Goal: Task Accomplishment & Management: Manage account settings

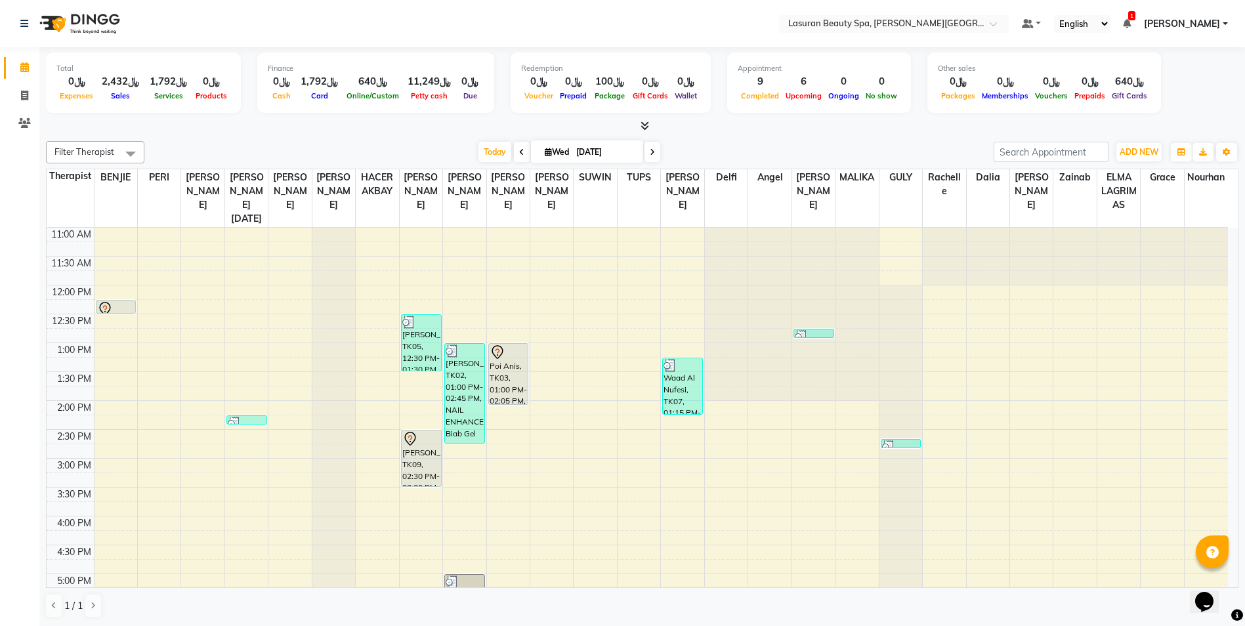
scroll to position [275, 0]
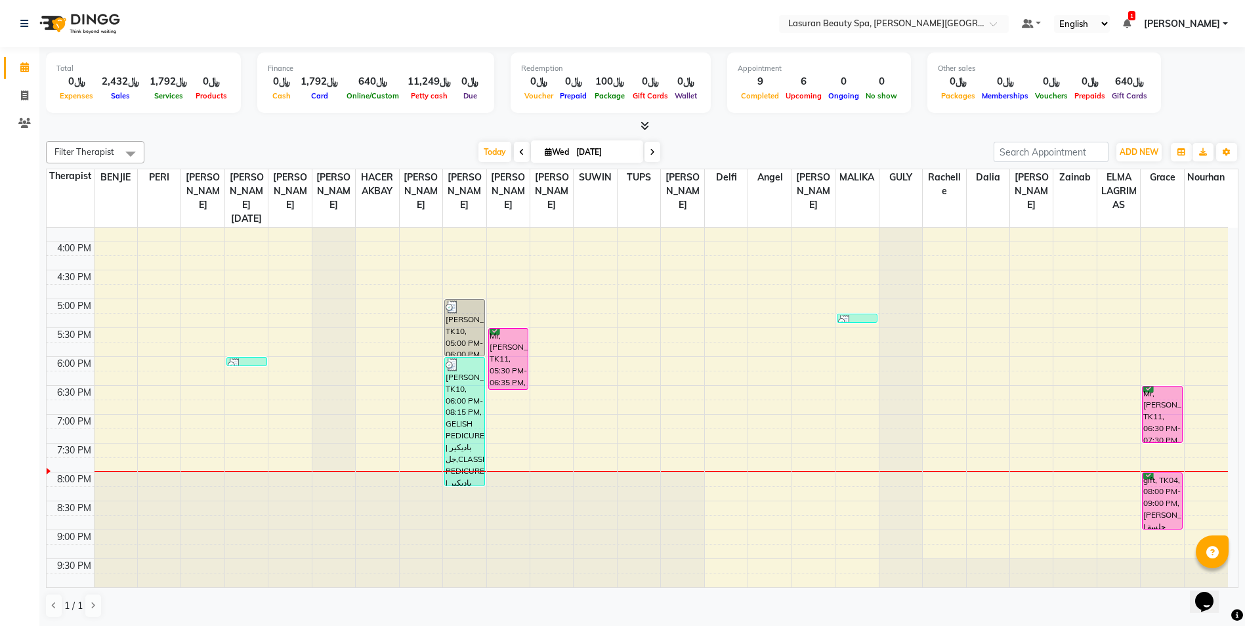
click at [458, 419] on div "[PERSON_NAME], TK10, 06:00 PM-08:15 PM, GELISH PEDICURE | باديكير جل,CLASSIC PE…" at bounding box center [464, 422] width 39 height 128
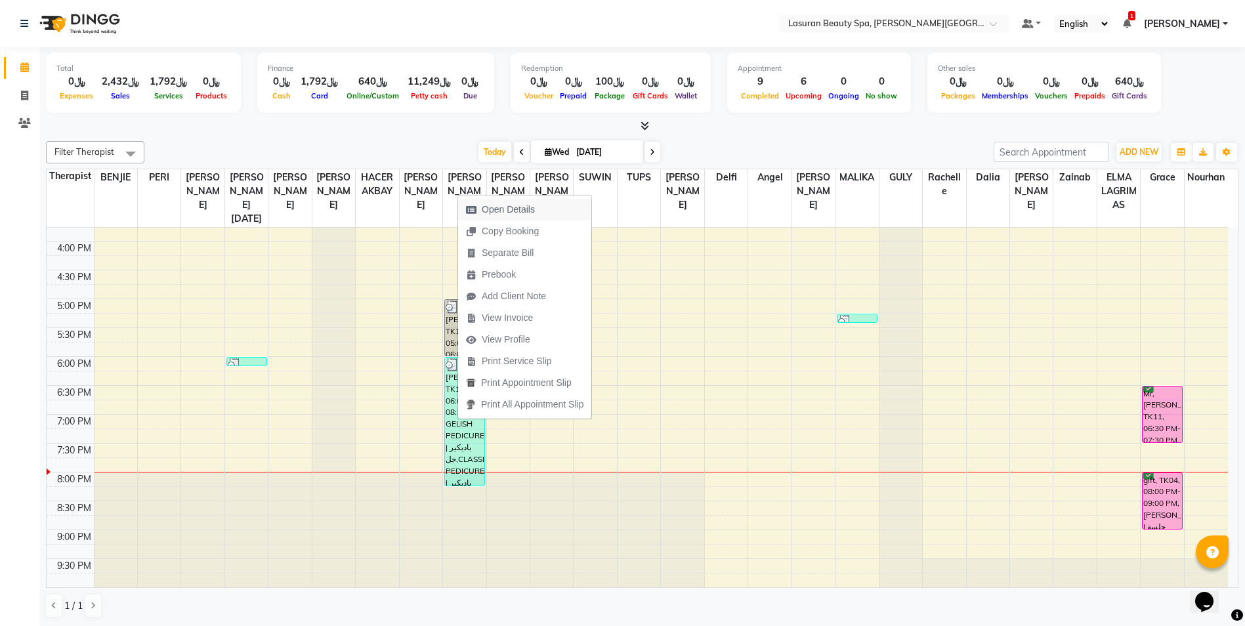
click at [531, 209] on span "Open Details" at bounding box center [508, 210] width 53 height 14
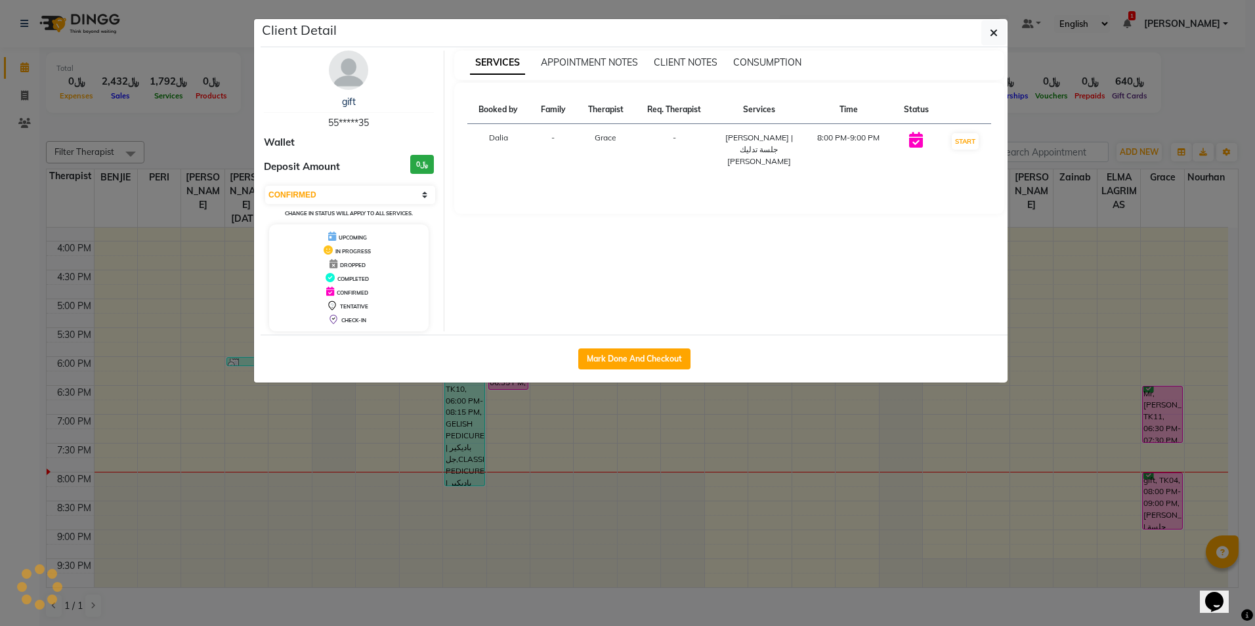
select select "3"
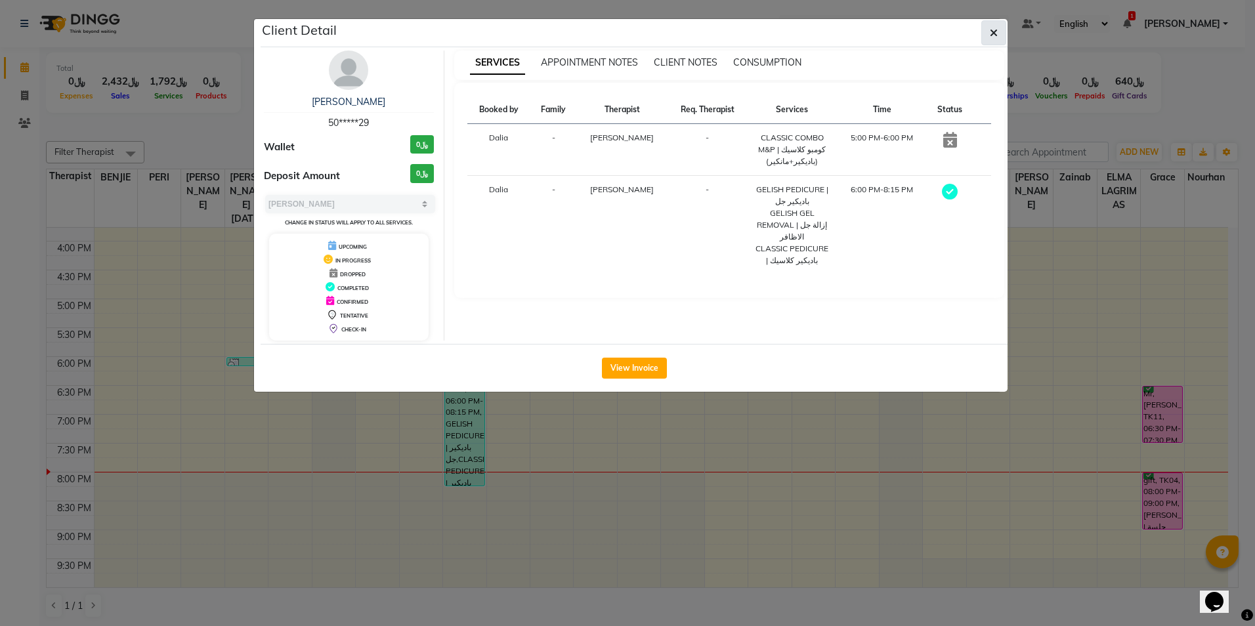
click at [990, 30] on icon "button" at bounding box center [994, 33] width 8 height 11
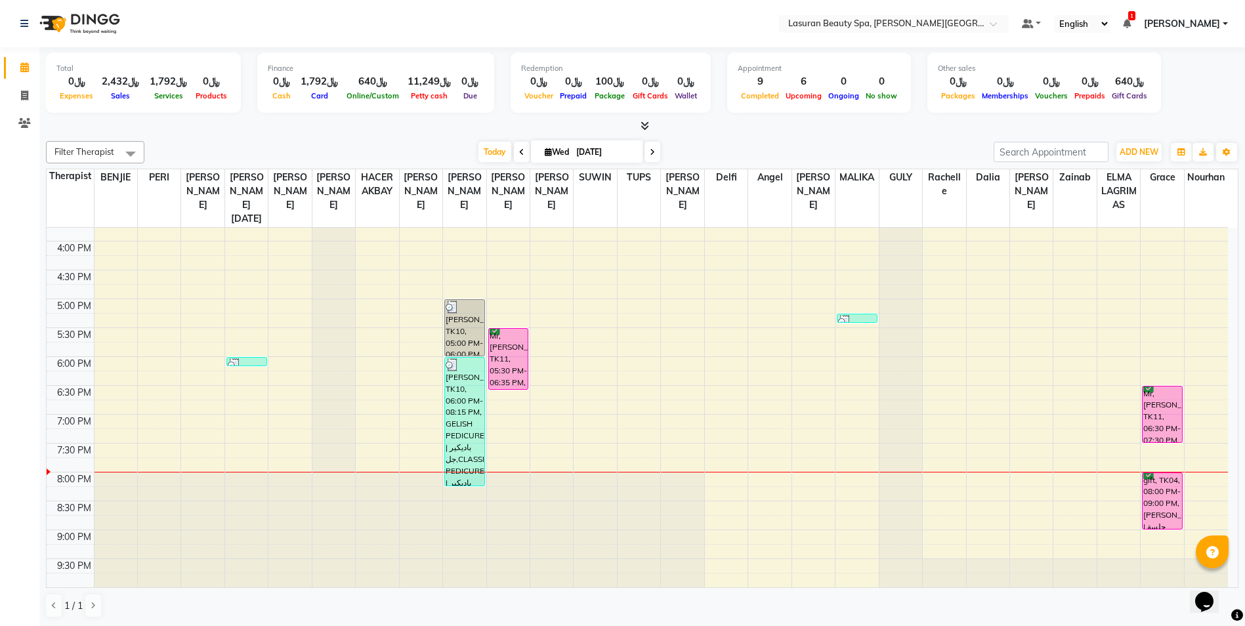
click at [1130, 21] on icon at bounding box center [1127, 23] width 8 height 9
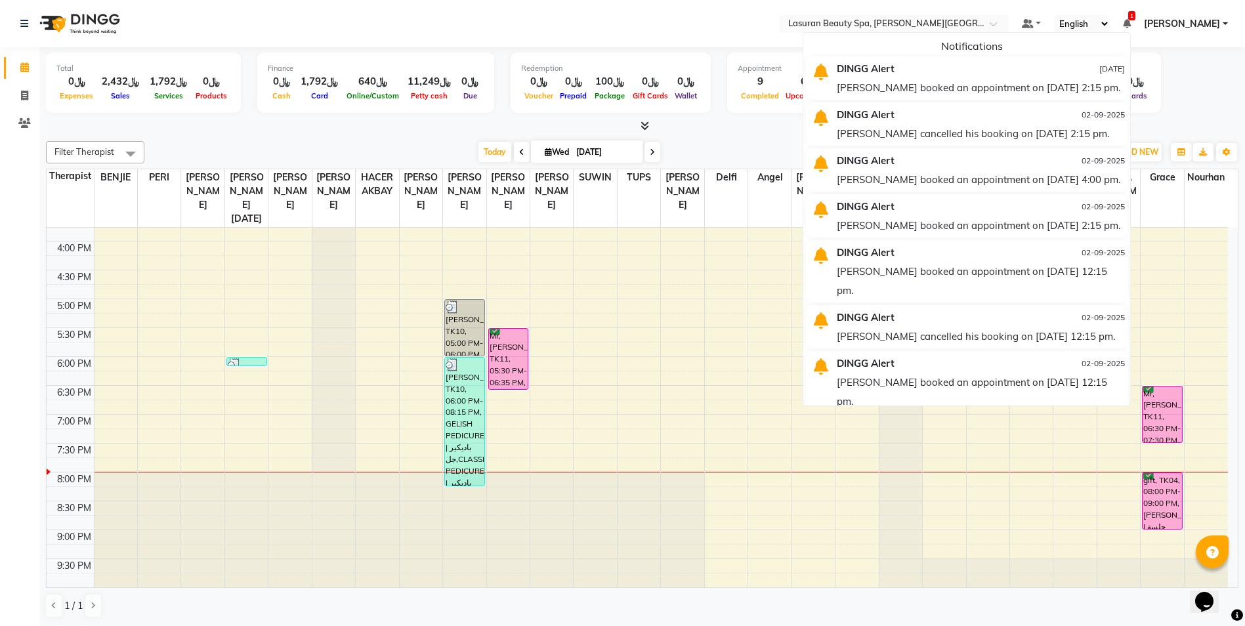
click at [918, 96] on div "Abdulrahman booked an appointment on 02-09-2025 at 2:15 pm." at bounding box center [981, 87] width 288 height 19
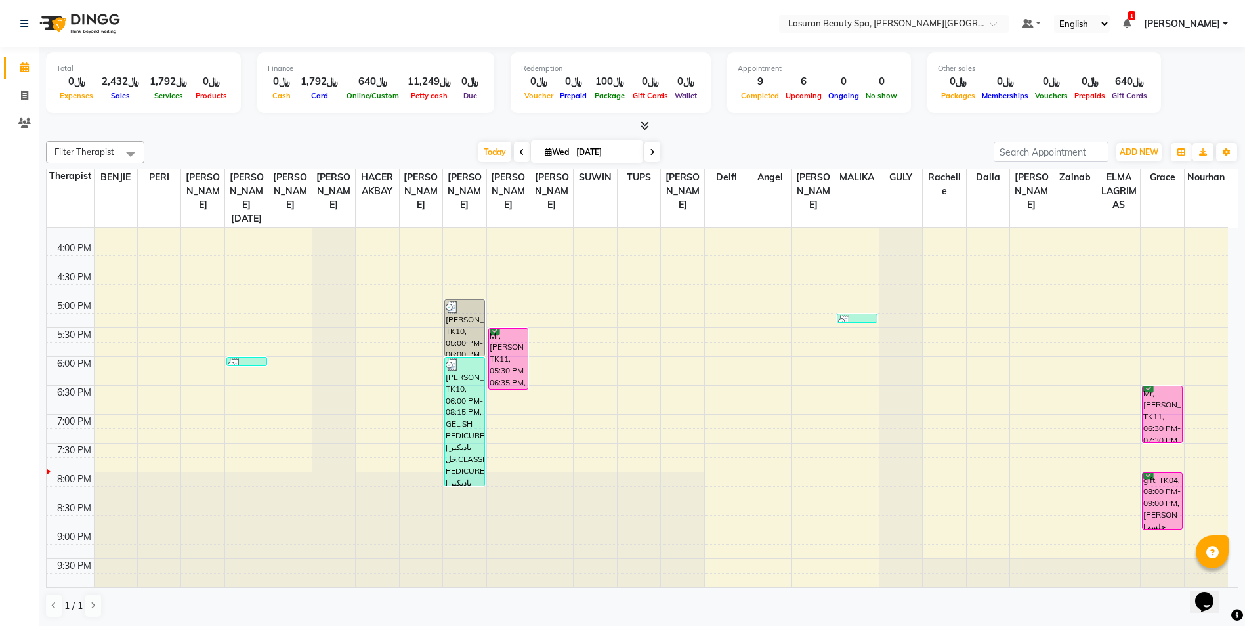
click at [1129, 24] on icon at bounding box center [1127, 23] width 8 height 9
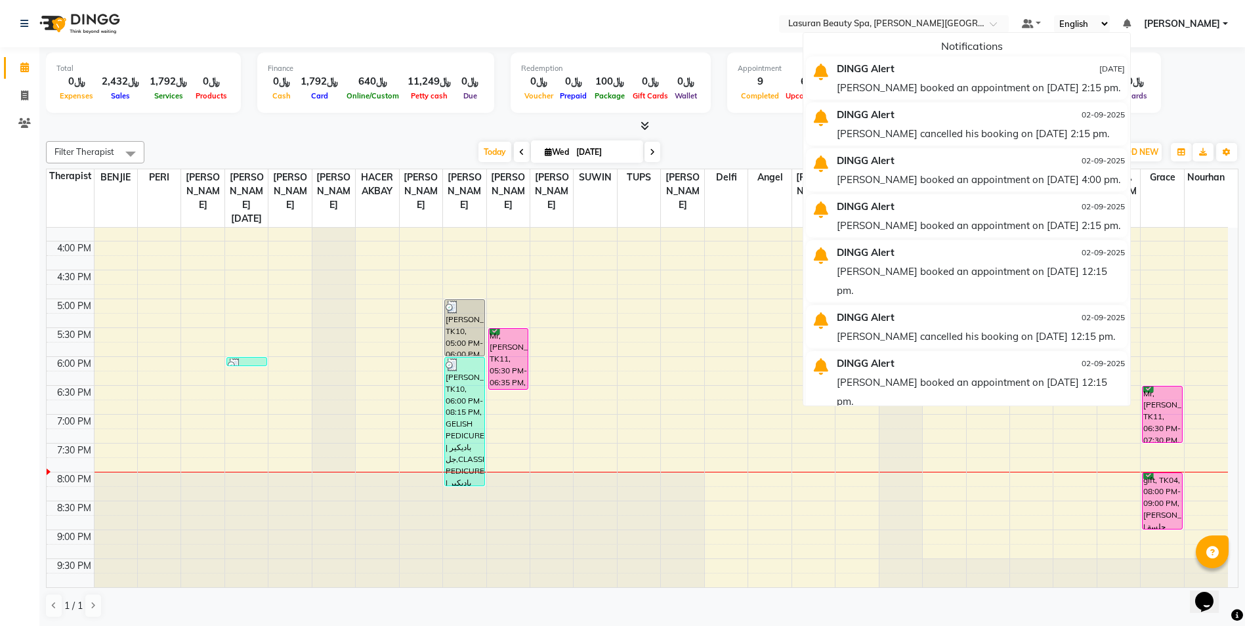
click at [1194, 87] on div "Total ﷼0 Expenses ﷼2,432 Sales ﷼1,792 Services ﷼0 Products Finance ﷼0 Cash ﷼1,7…" at bounding box center [642, 85] width 1193 height 64
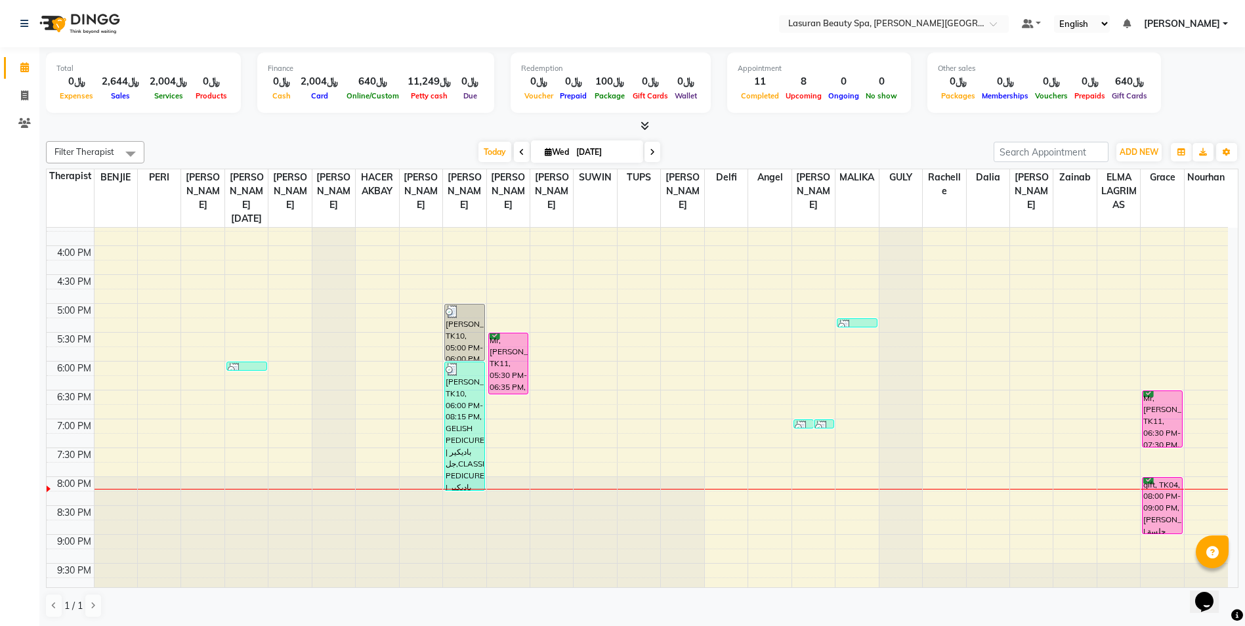
scroll to position [275, 0]
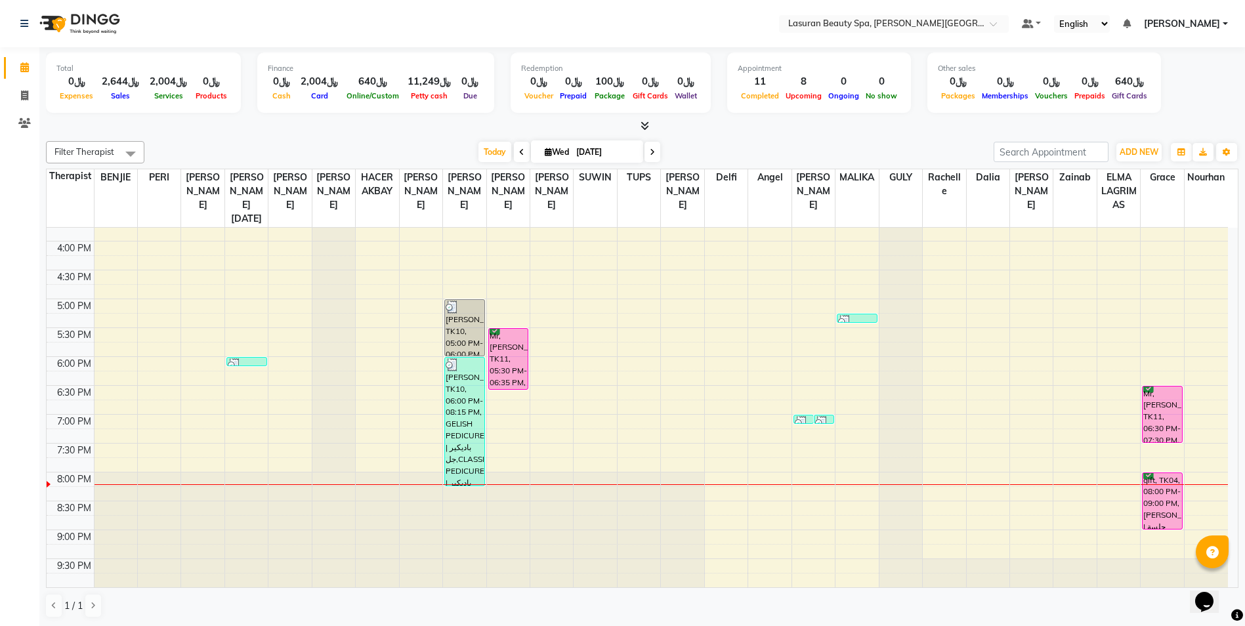
click at [423, 122] on div at bounding box center [642, 126] width 1193 height 14
drag, startPoint x: 512, startPoint y: 354, endPoint x: 493, endPoint y: 330, distance: 31.4
click at [493, 330] on div "Mr,[PERSON_NAME], TK11, 05:30 PM-06:35 PM, RITUAL BRIGHT BLUE ROCK | حمام الأحج…" at bounding box center [508, 359] width 39 height 60
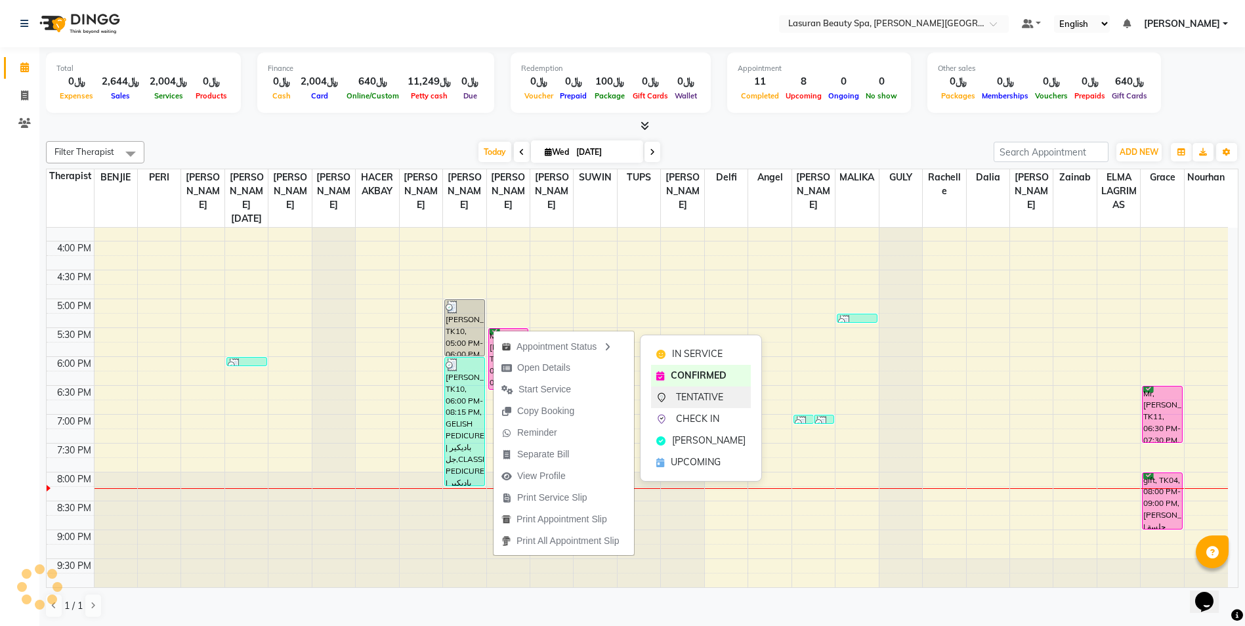
click at [689, 400] on span "TENTATIVE" at bounding box center [699, 398] width 47 height 14
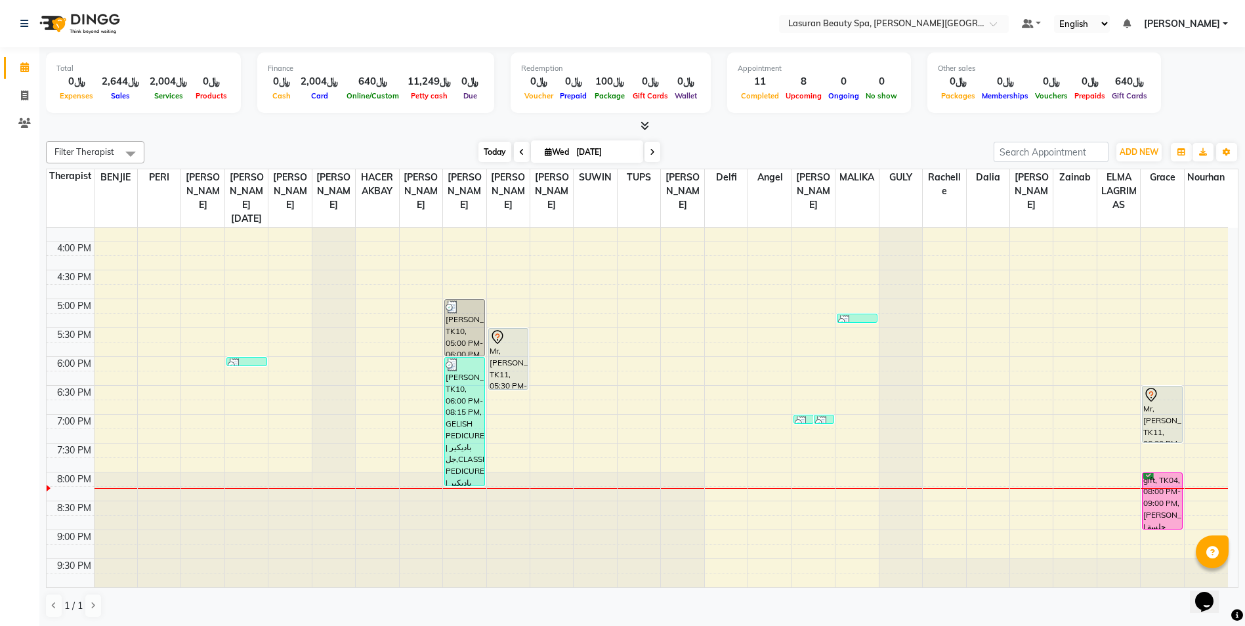
click at [489, 154] on span "Today" at bounding box center [495, 152] width 33 height 20
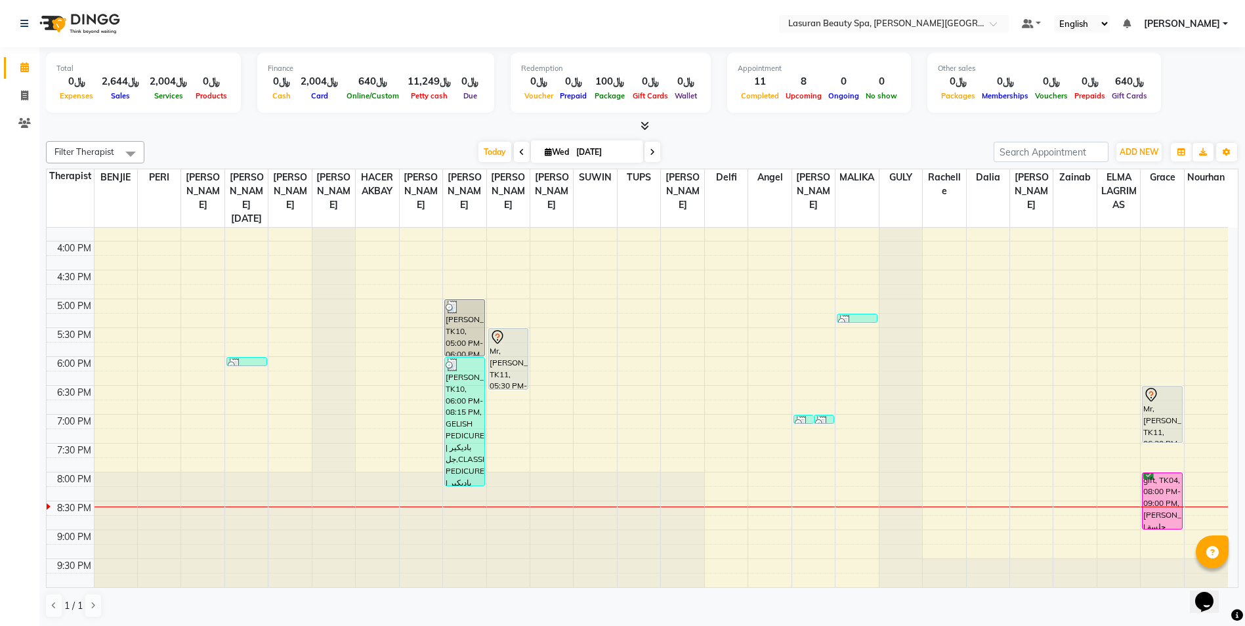
drag, startPoint x: 1158, startPoint y: 498, endPoint x: 1165, endPoint y: 520, distance: 23.5
click at [1165, 520] on div "gift, TK04, 08:00 PM-09:00 PM, [PERSON_NAME] | جلسة [PERSON_NAME]" at bounding box center [1162, 501] width 39 height 56
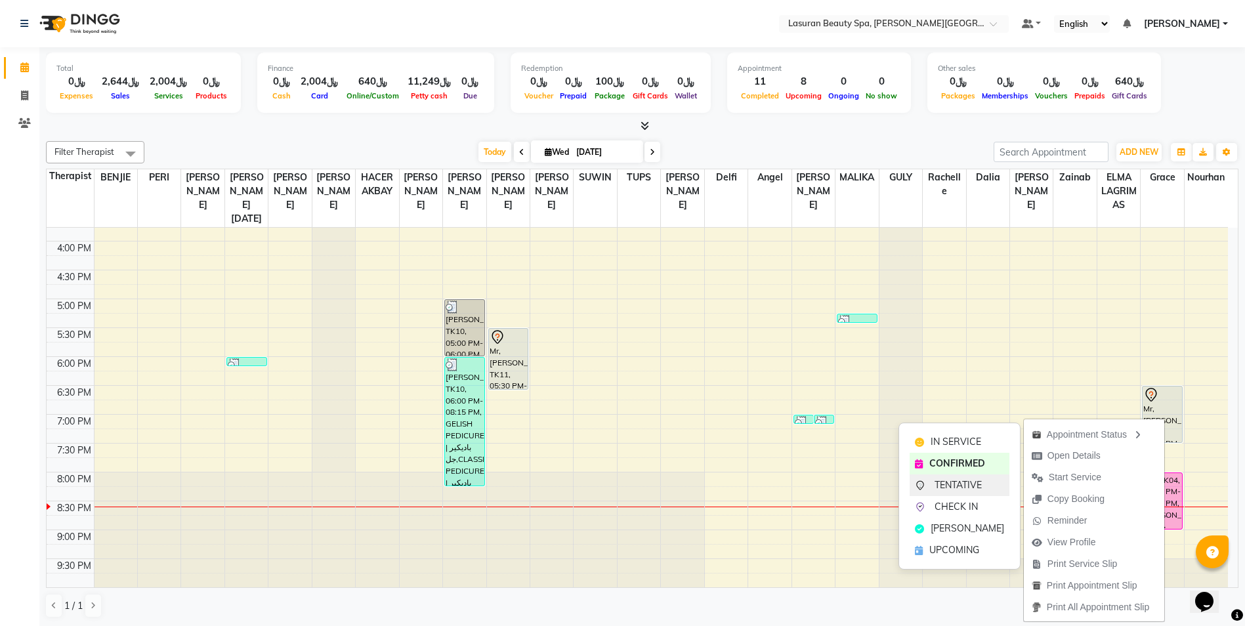
click at [920, 486] on icon at bounding box center [920, 484] width 3 height 3
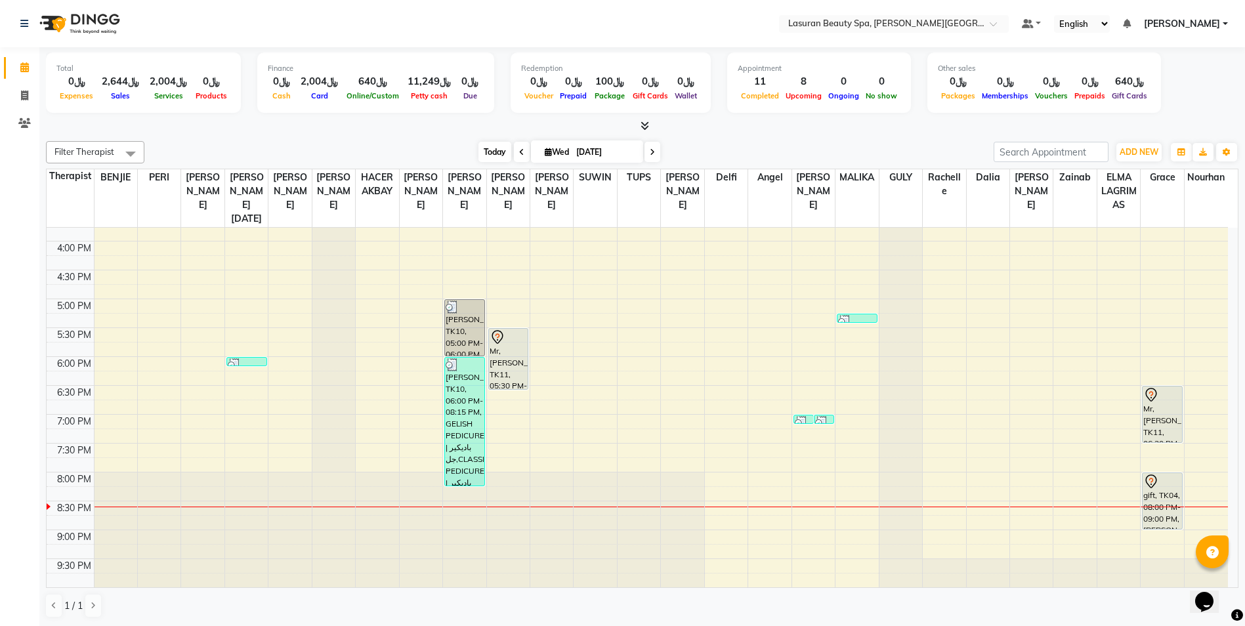
click at [480, 150] on span "Today" at bounding box center [495, 152] width 33 height 20
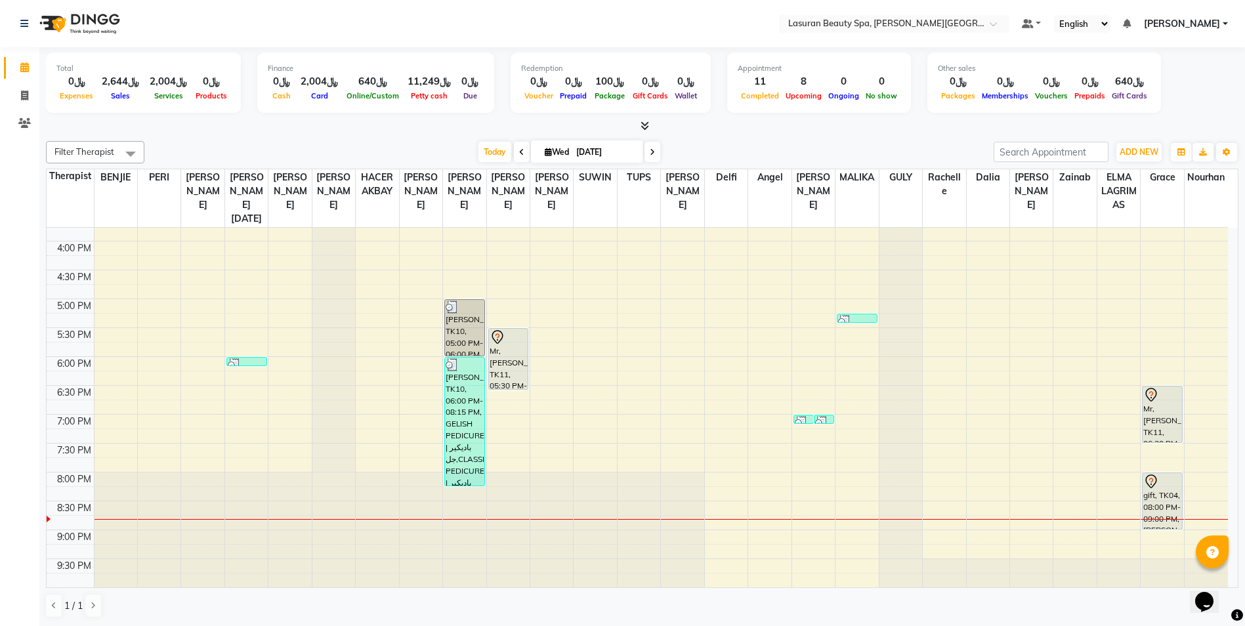
drag, startPoint x: 1148, startPoint y: 484, endPoint x: 1140, endPoint y: 536, distance: 52.4
click at [1140, 536] on div "11:00 AM 11:30 AM 12:00 PM 12:30 PM 1:00 PM 1:30 PM 2:00 PM 2:30 PM 3:00 PM 3:3…" at bounding box center [638, 270] width 1182 height 635
click at [1214, 22] on span "[PERSON_NAME]" at bounding box center [1182, 24] width 76 height 14
click at [1157, 89] on link "Sign out" at bounding box center [1161, 90] width 120 height 20
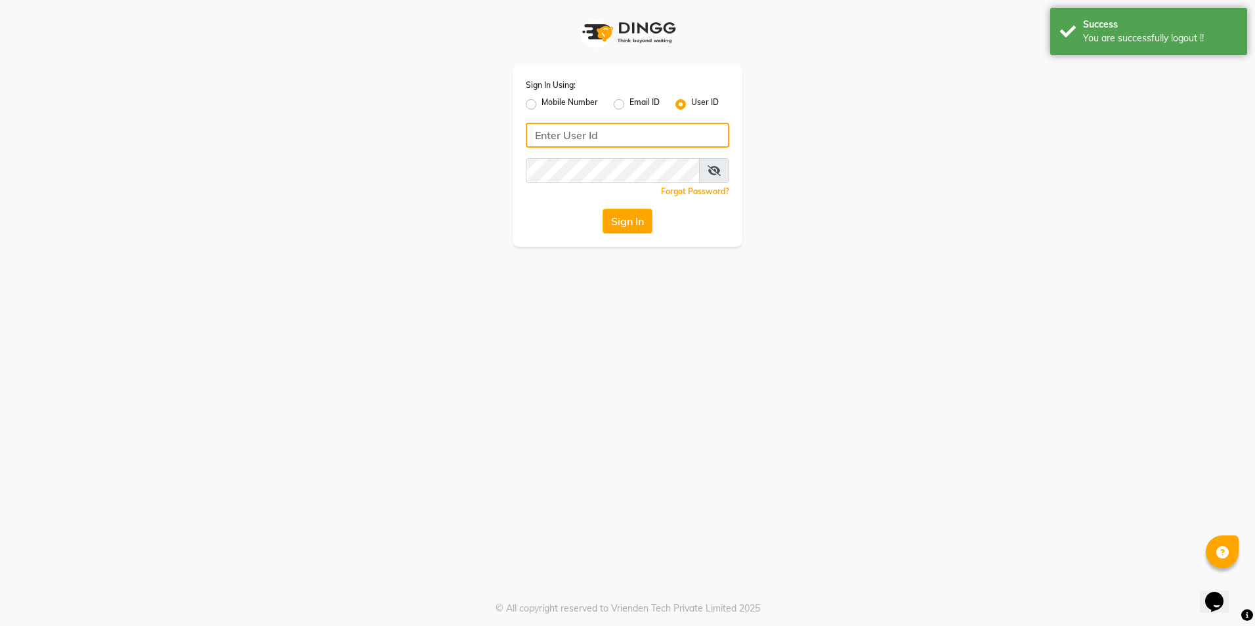
type input "[PERSON_NAME][EMAIL_ADDRESS][DOMAIN_NAME]"
click at [629, 106] on label "Email ID" at bounding box center [644, 104] width 30 height 16
click at [629, 105] on input "Email ID" at bounding box center [633, 100] width 9 height 9
radio input "true"
radio input "false"
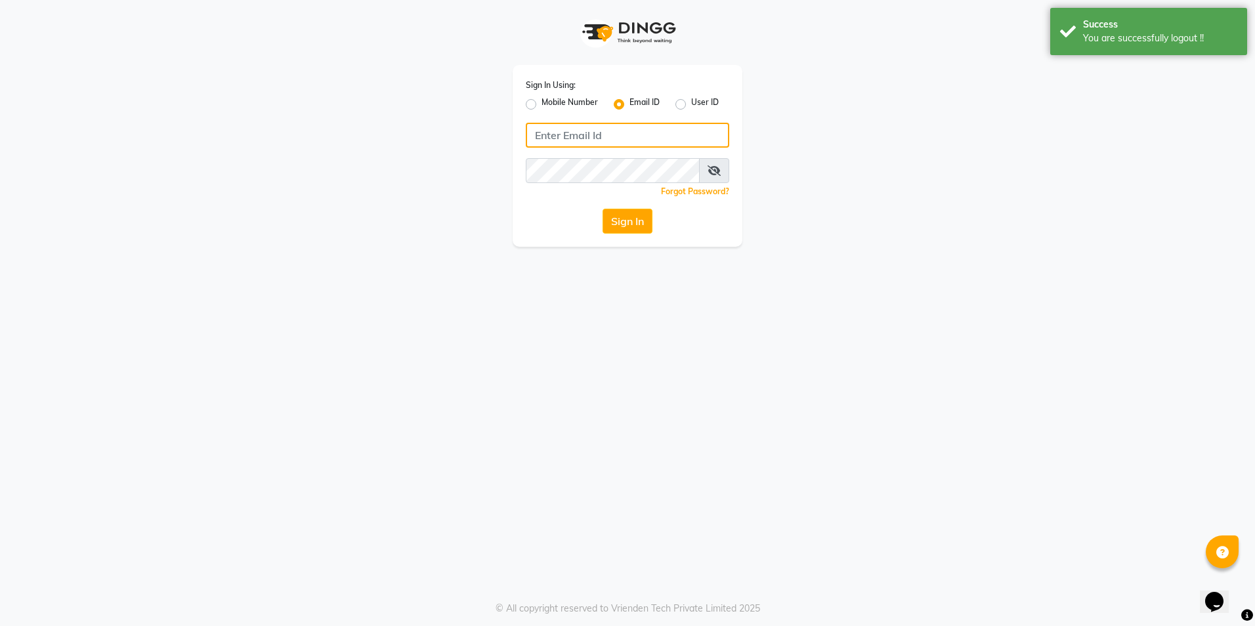
click at [618, 125] on input "Username" at bounding box center [627, 135] width 203 height 25
click at [542, 106] on label "Mobile Number" at bounding box center [570, 104] width 56 height 16
click at [542, 105] on input "Mobile Number" at bounding box center [546, 100] width 9 height 9
radio input "true"
radio input "false"
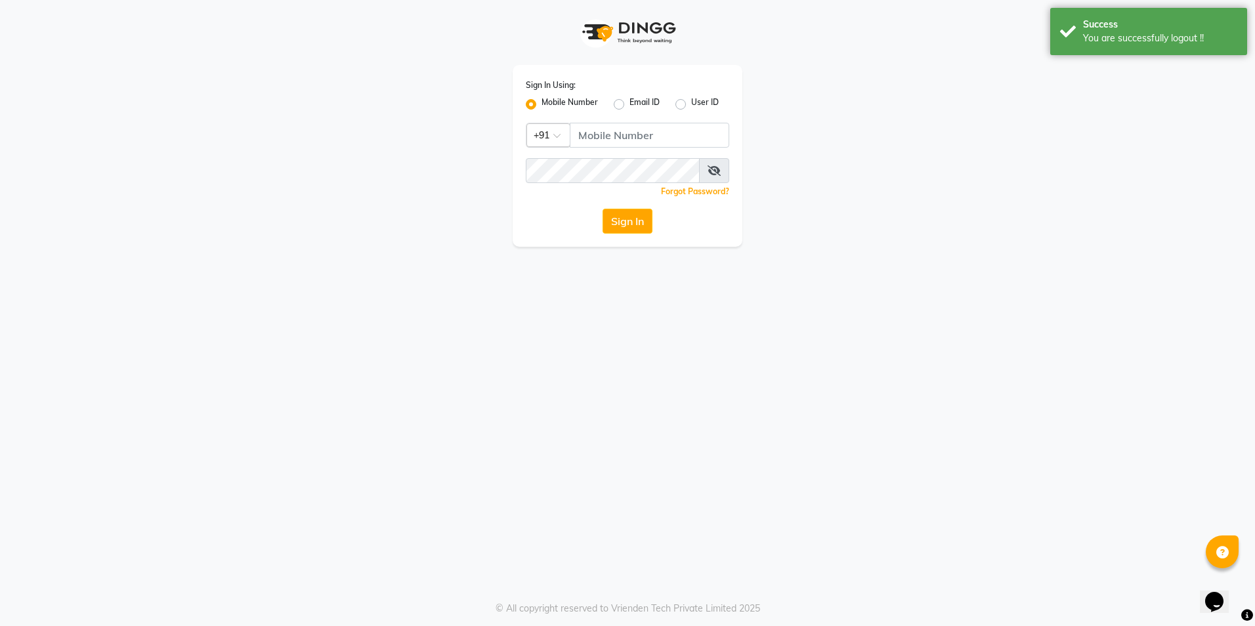
click at [559, 126] on div "Country Code × +91" at bounding box center [548, 135] width 44 height 24
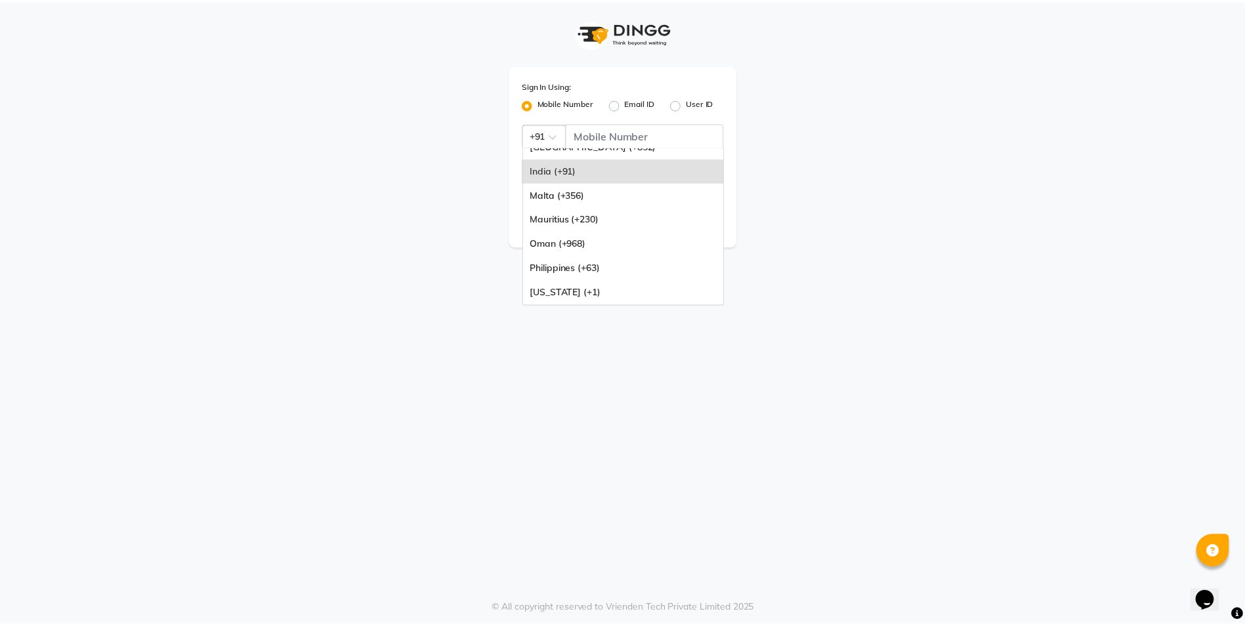
scroll to position [197, 0]
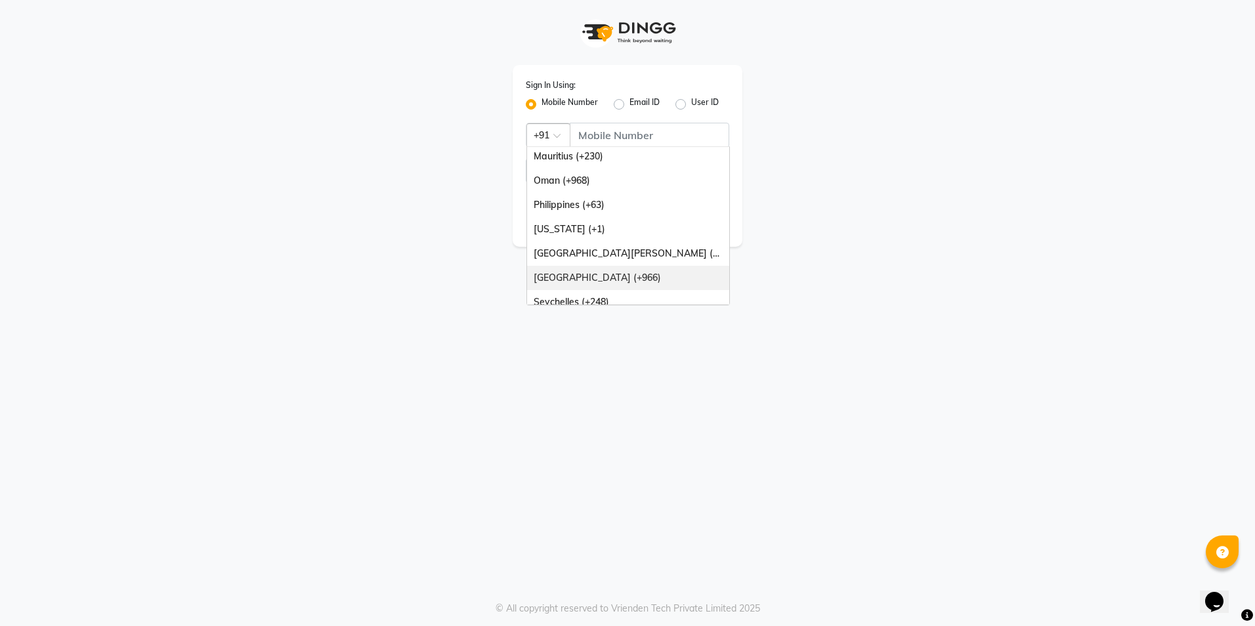
click at [609, 271] on div "[GEOGRAPHIC_DATA] (+966)" at bounding box center [628, 278] width 202 height 24
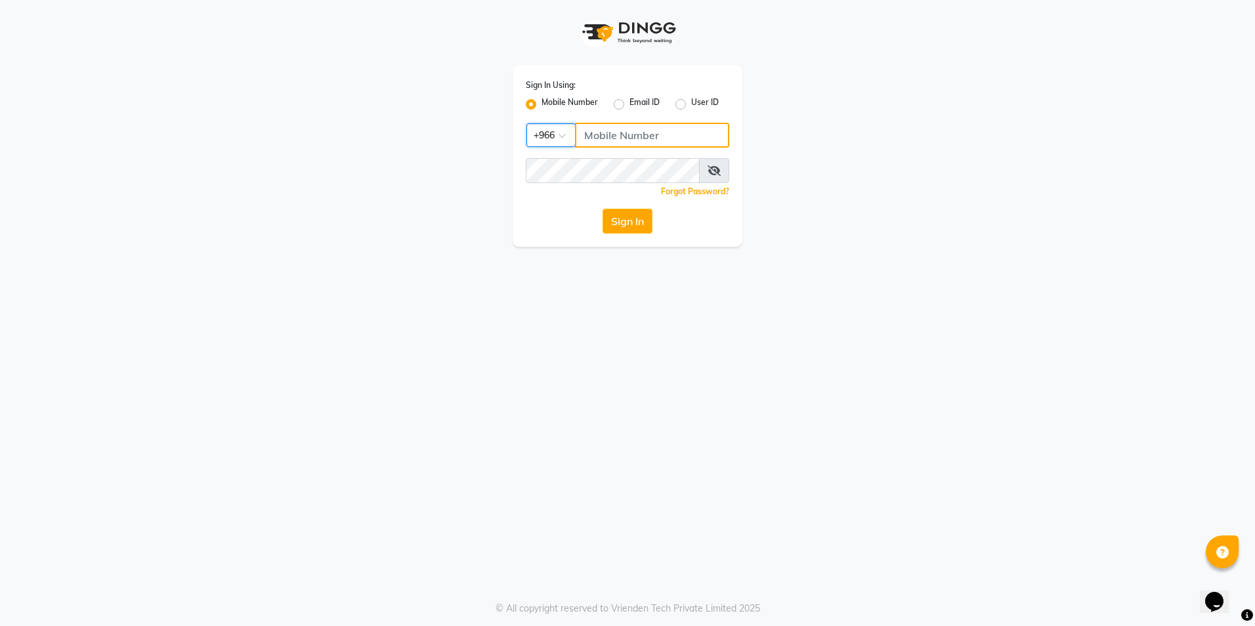
click at [614, 125] on input "Username" at bounding box center [652, 135] width 154 height 25
click at [587, 140] on input "Username" at bounding box center [652, 135] width 154 height 25
type input "0"
type input "567695339"
click at [629, 104] on label "Email ID" at bounding box center [644, 104] width 30 height 16
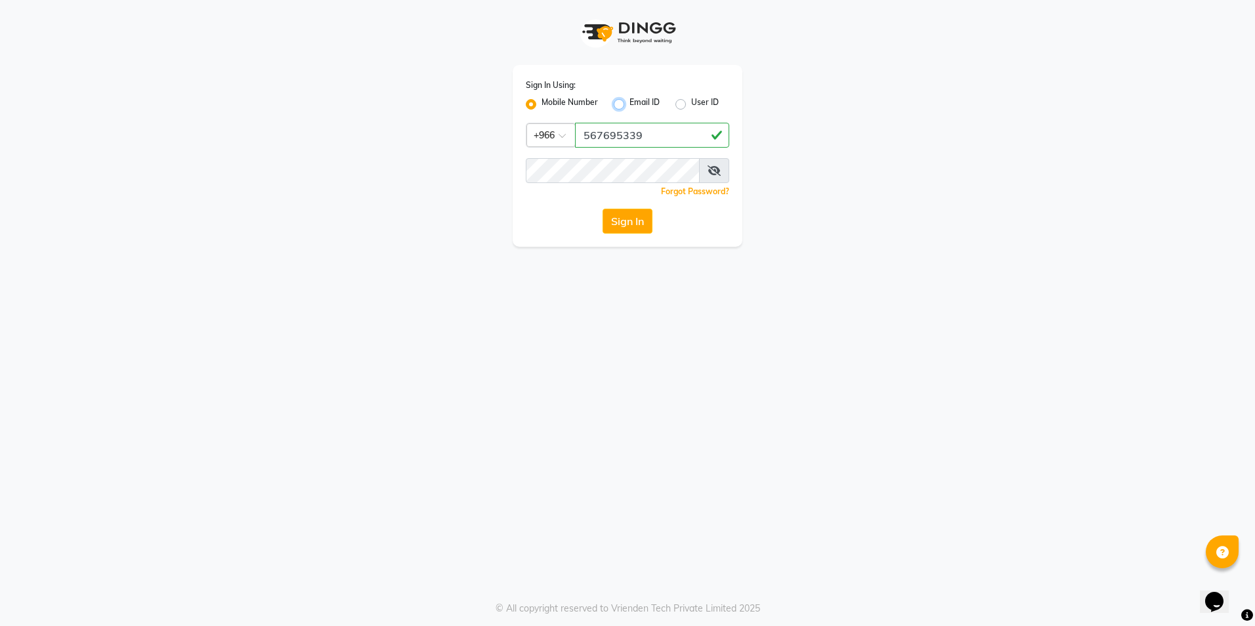
click at [629, 104] on input "Email ID" at bounding box center [633, 100] width 9 height 9
radio input "true"
radio input "false"
click at [668, 133] on input "Username" at bounding box center [627, 135] width 203 height 25
type input "[PERSON_NAME][EMAIL_ADDRESS][DOMAIN_NAME]"
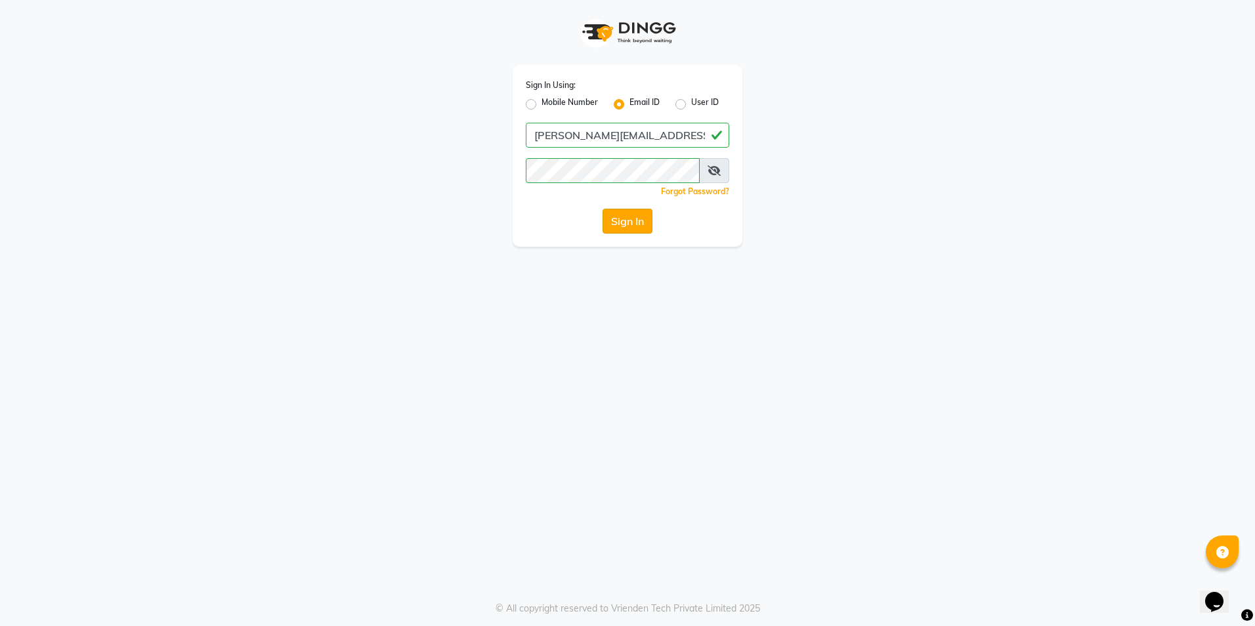
click at [634, 224] on button "Sign In" at bounding box center [628, 221] width 50 height 25
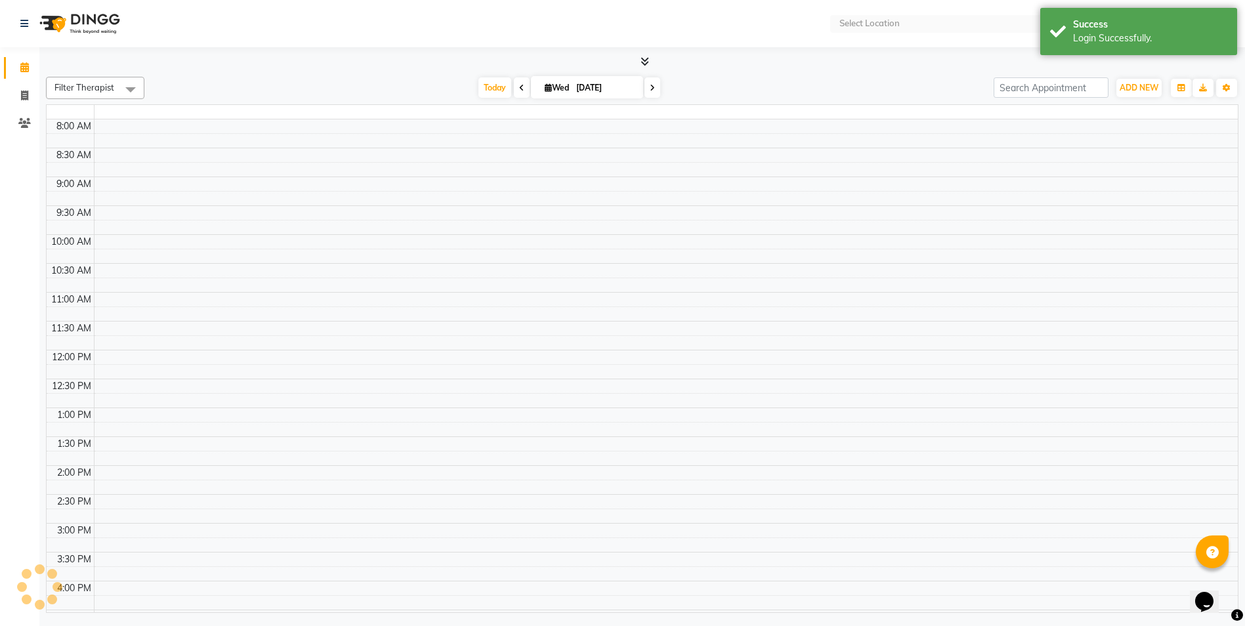
select select "en"
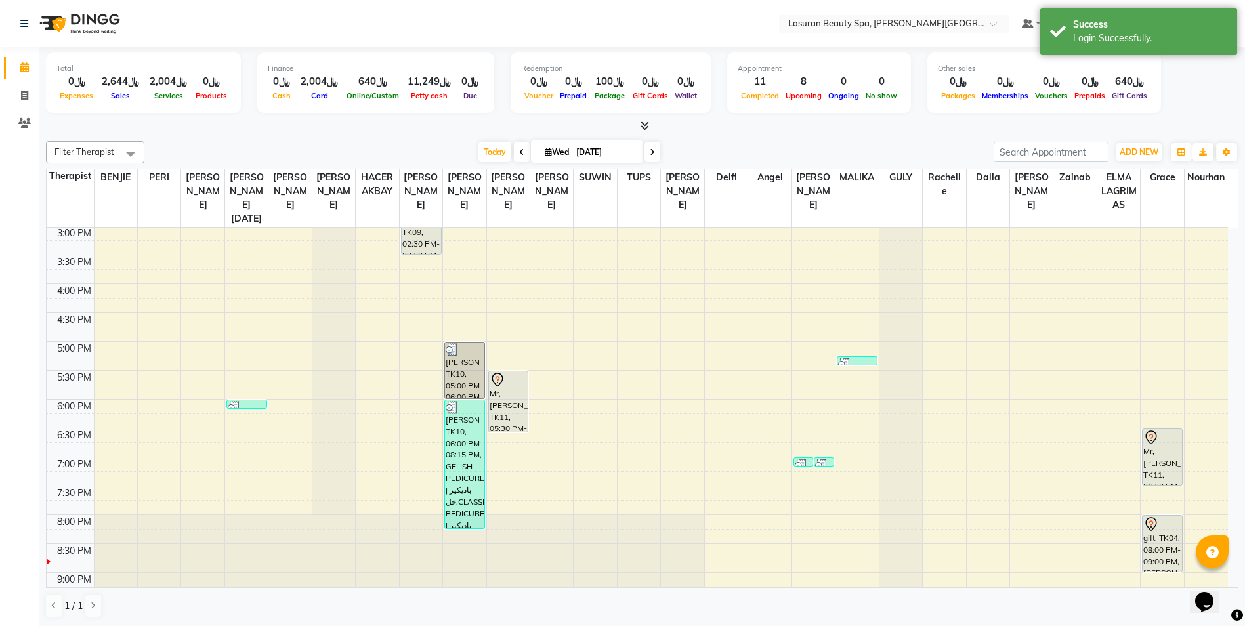
scroll to position [263, 0]
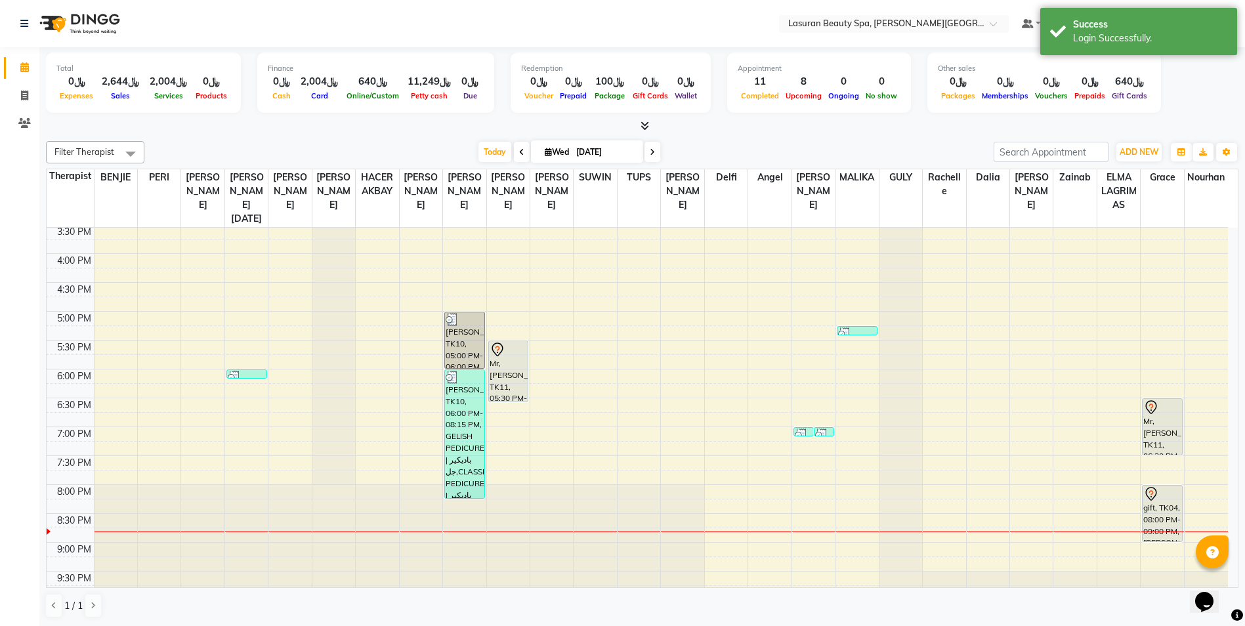
click at [650, 149] on icon at bounding box center [652, 152] width 5 height 8
type input "[DATE]"
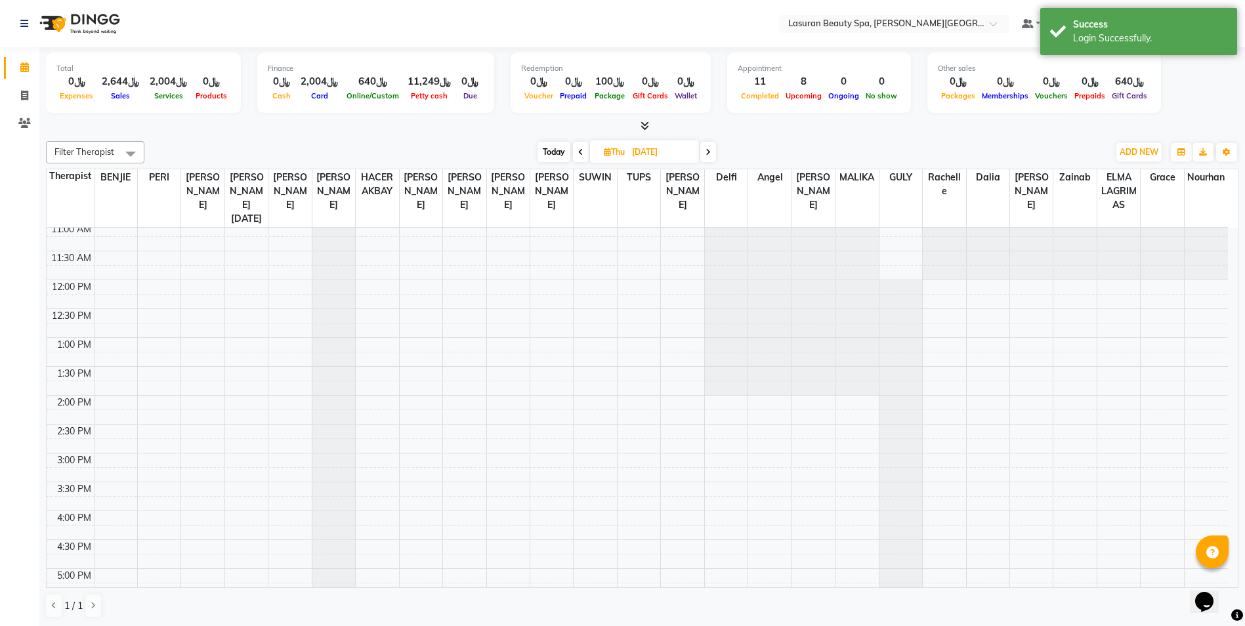
scroll to position [0, 0]
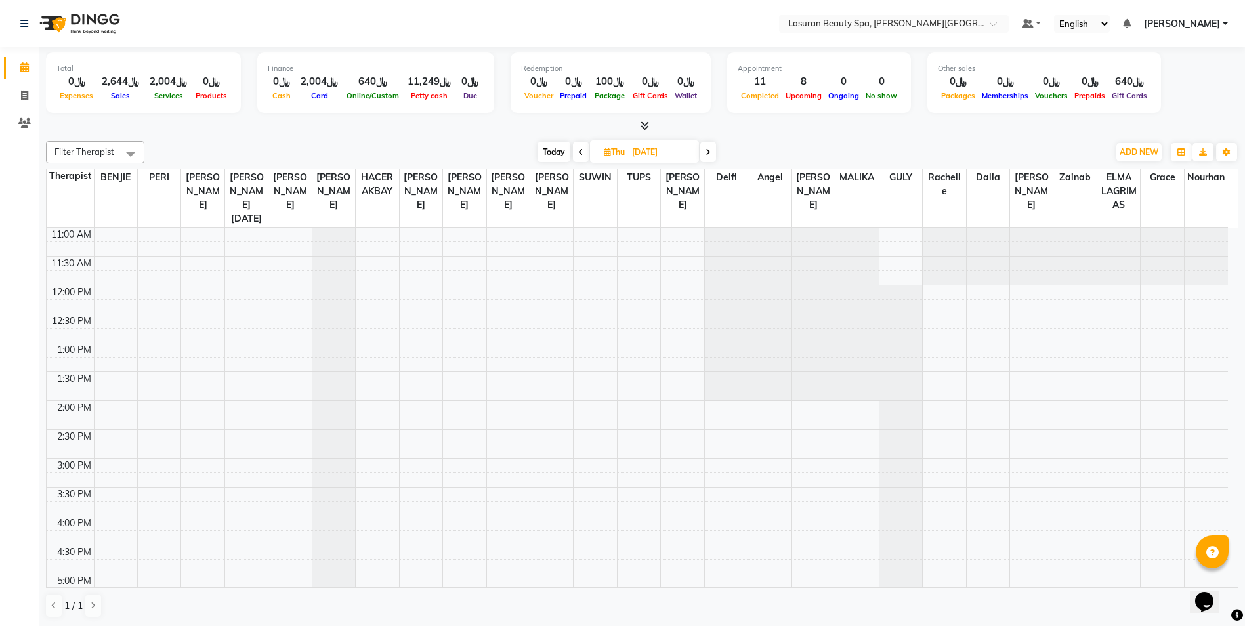
click at [98, 159] on span "Filter Therapist" at bounding box center [95, 152] width 98 height 22
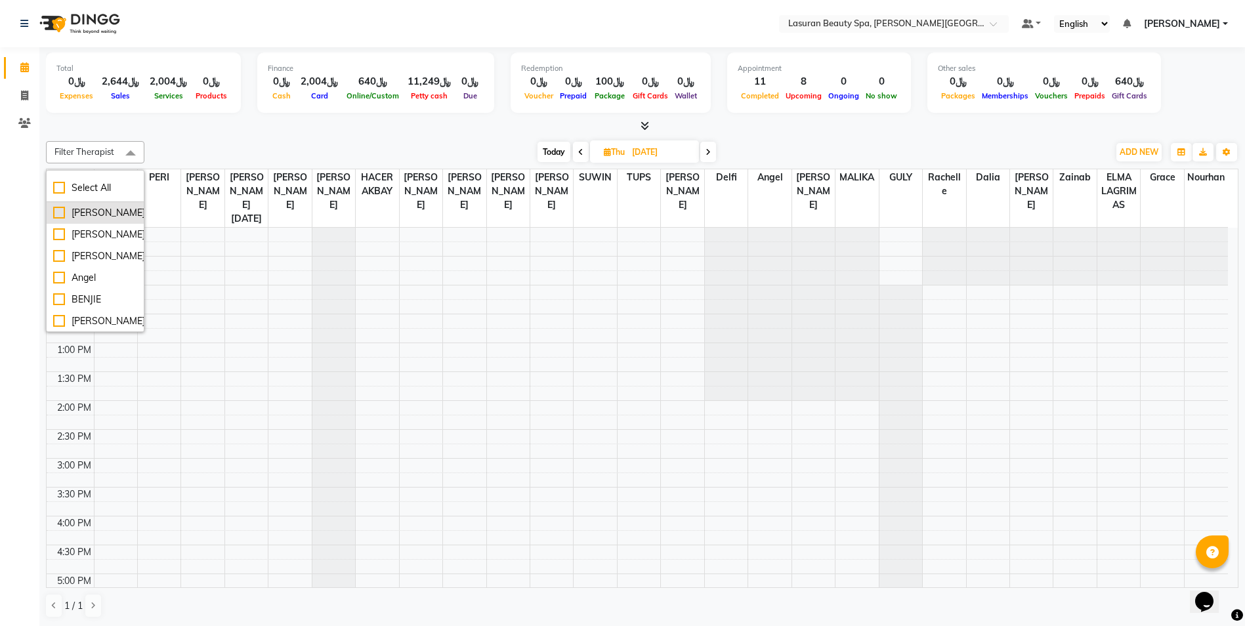
click at [93, 220] on div "[PERSON_NAME]" at bounding box center [95, 213] width 84 height 14
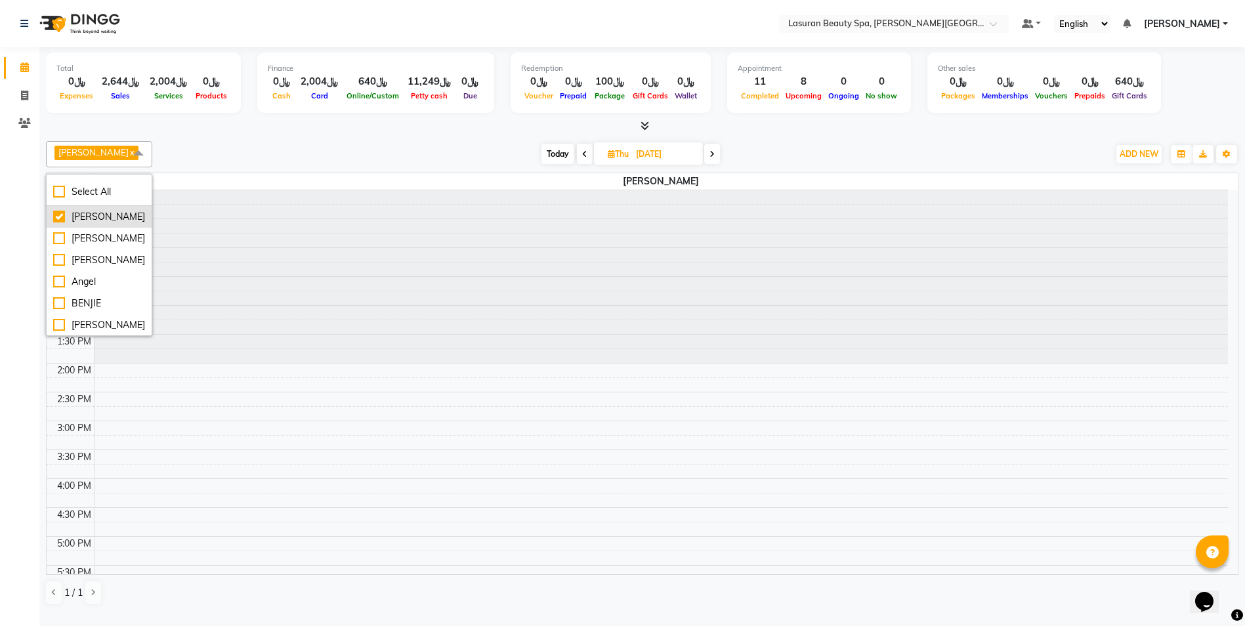
click at [116, 224] on div "[PERSON_NAME]" at bounding box center [99, 217] width 92 height 14
checkbox input "false"
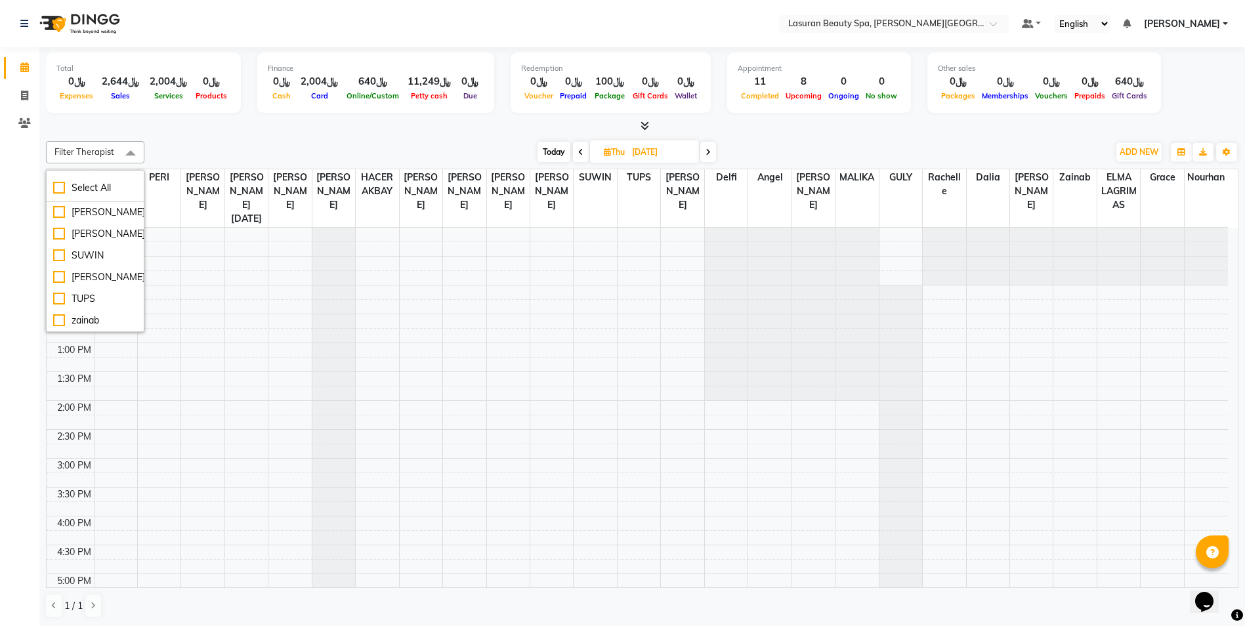
scroll to position [544, 0]
click at [95, 298] on div "TUPS" at bounding box center [95, 299] width 84 height 14
checkbox input "true"
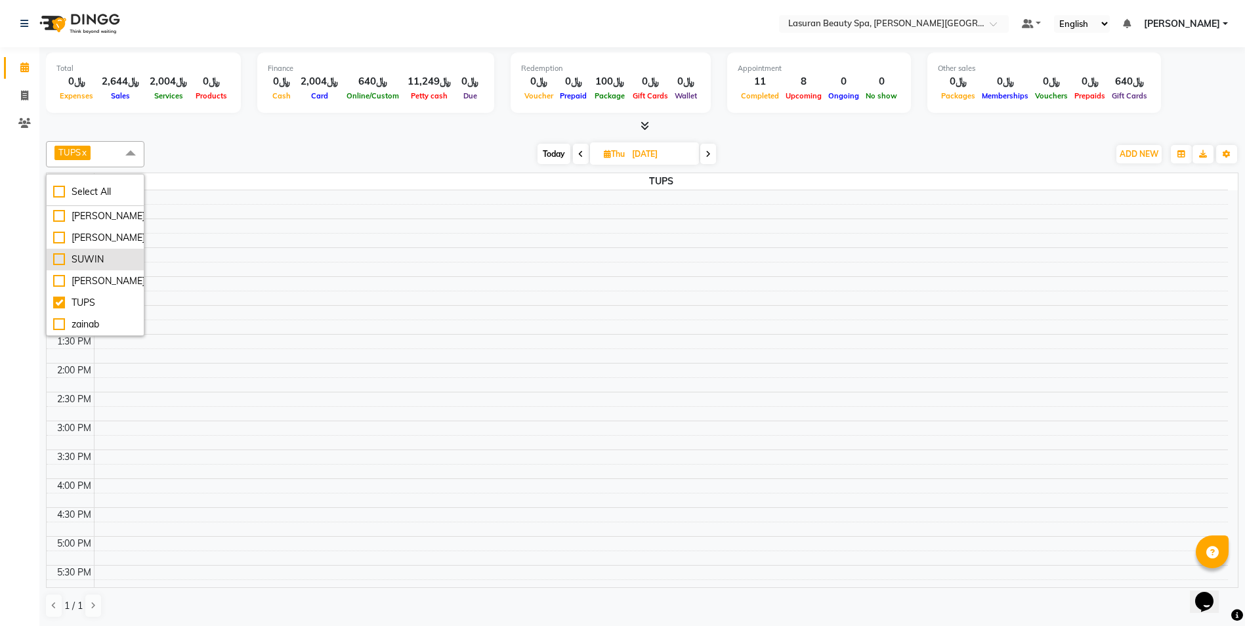
click at [87, 253] on div "SUWIN" at bounding box center [95, 260] width 84 height 14
checkbox input "true"
click at [81, 231] on div "[PERSON_NAME]" at bounding box center [95, 238] width 84 height 14
checkbox input "true"
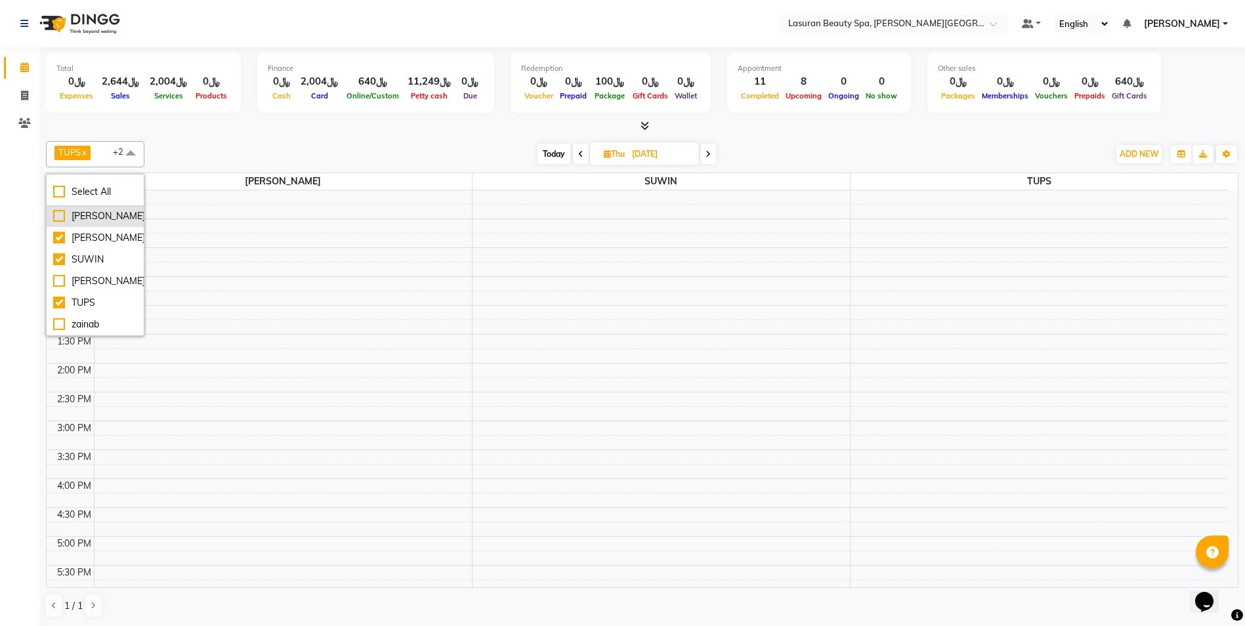
click at [73, 223] on div "[PERSON_NAME]" at bounding box center [95, 216] width 84 height 14
checkbox input "true"
click at [82, 202] on div "[PERSON_NAME]" at bounding box center [95, 195] width 84 height 14
checkbox input "true"
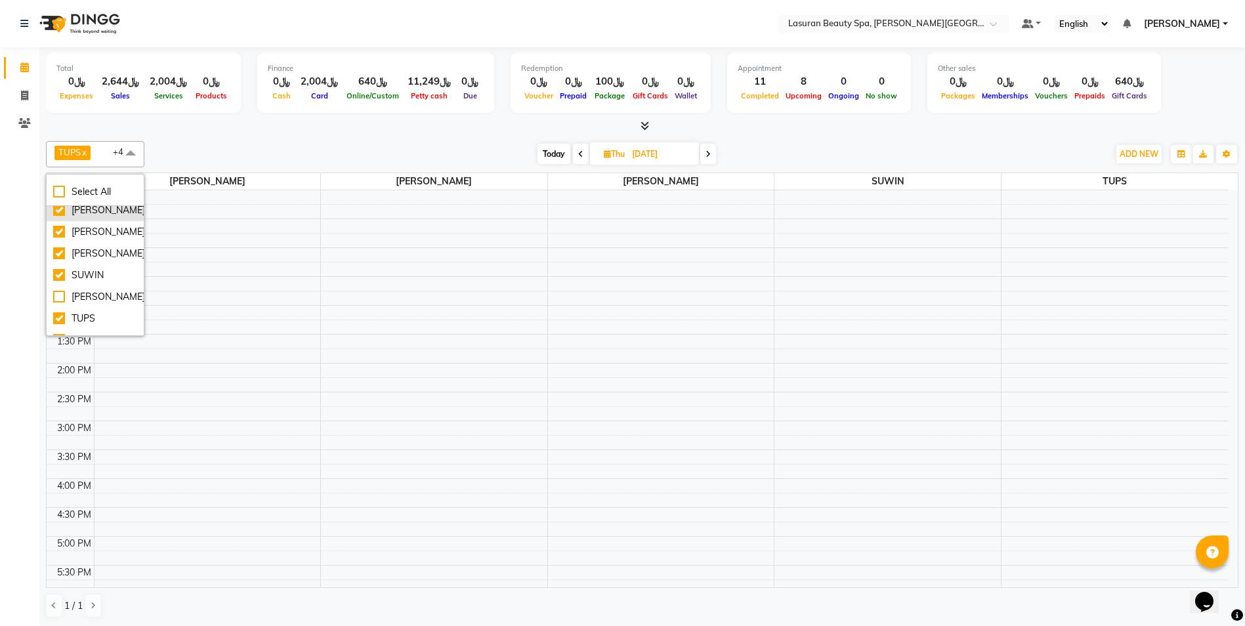
scroll to position [413, 0]
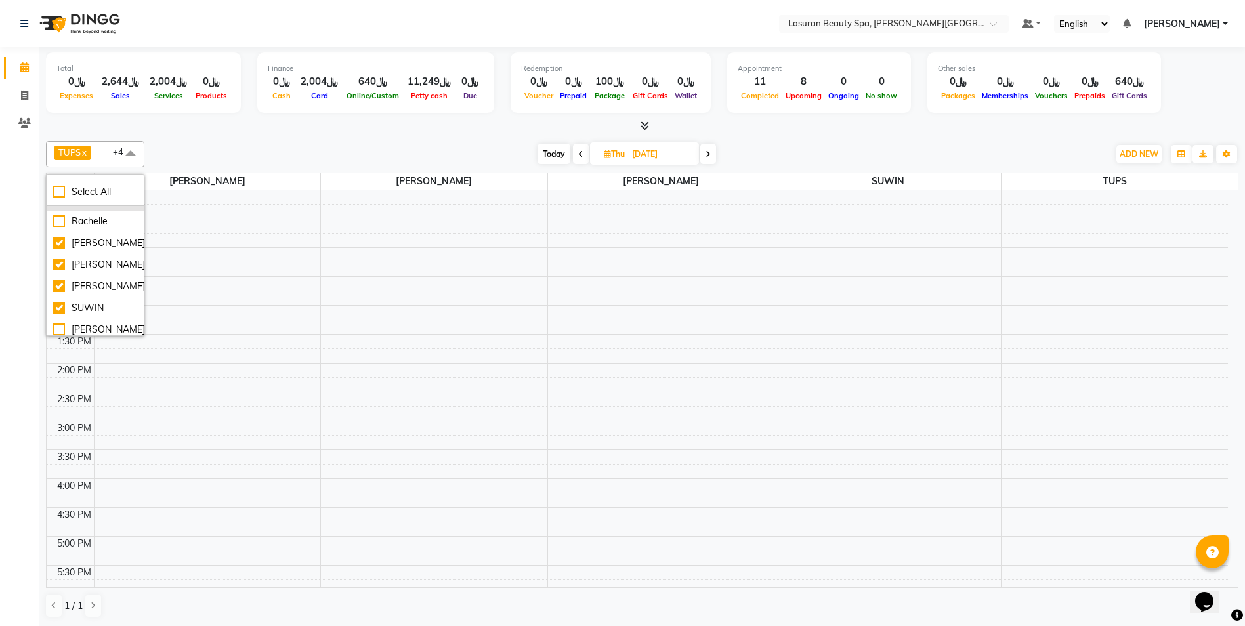
click at [86, 207] on div "PERI" at bounding box center [95, 200] width 84 height 14
checkbox input "true"
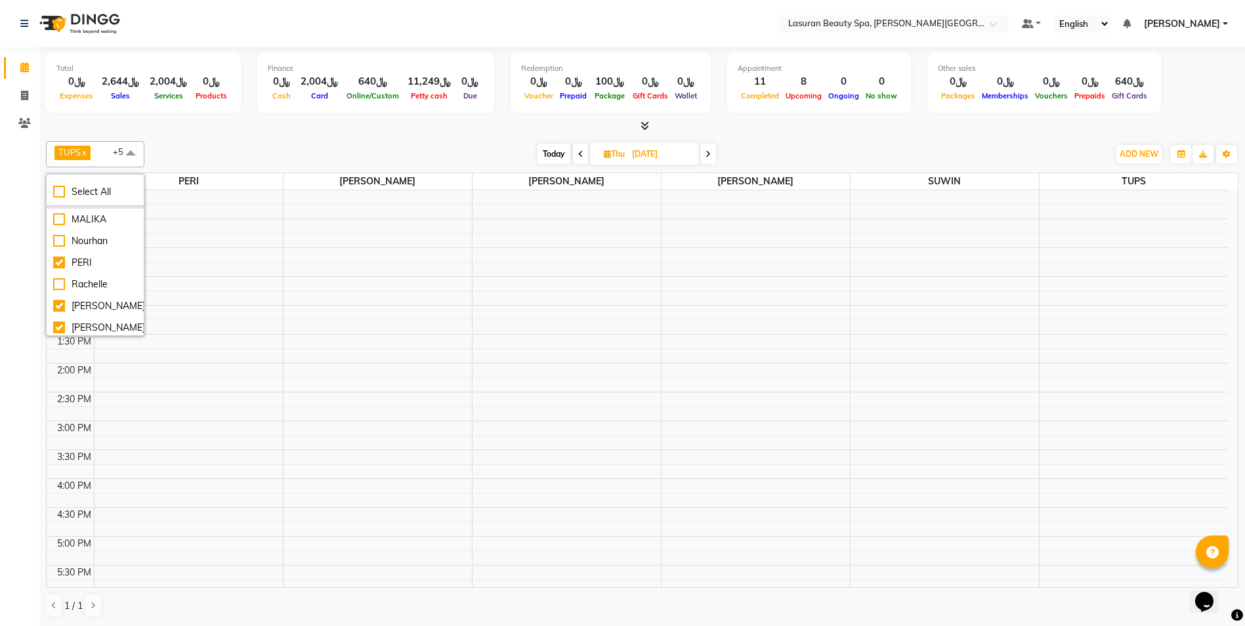
scroll to position [347, 0]
click at [95, 229] on div "MALIKA" at bounding box center [95, 222] width 84 height 14
checkbox input "true"
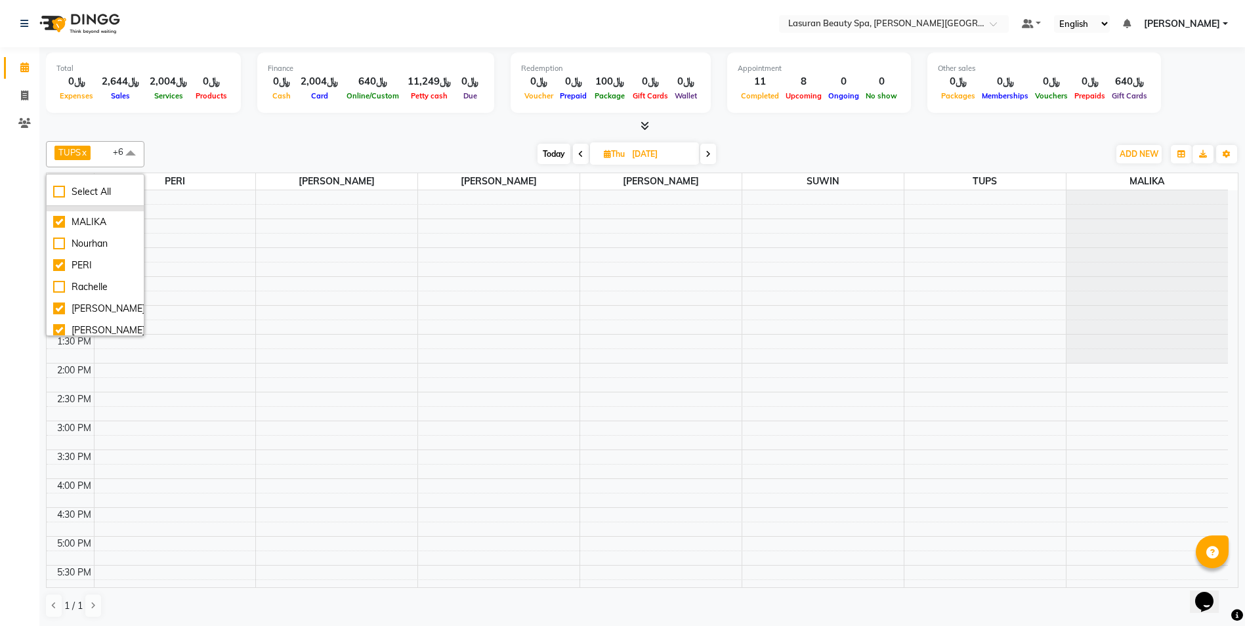
click at [91, 207] on div "[PERSON_NAME]" at bounding box center [95, 201] width 84 height 14
checkbox input "true"
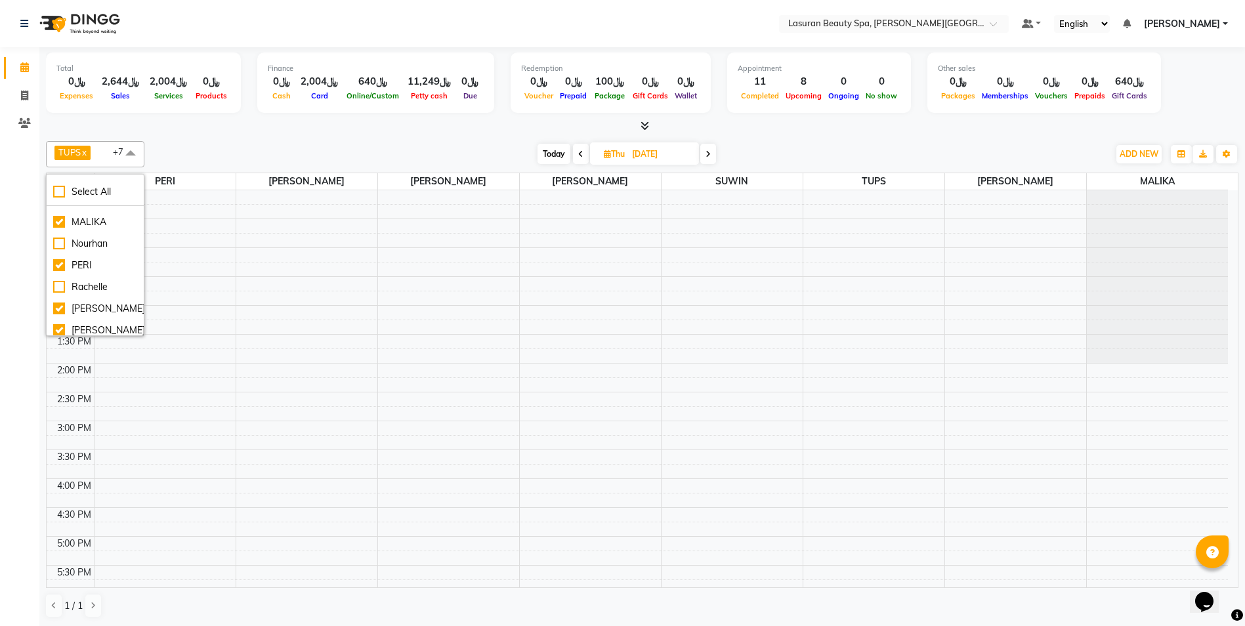
click at [81, 186] on div "[PERSON_NAME]" at bounding box center [95, 179] width 84 height 14
checkbox input "true"
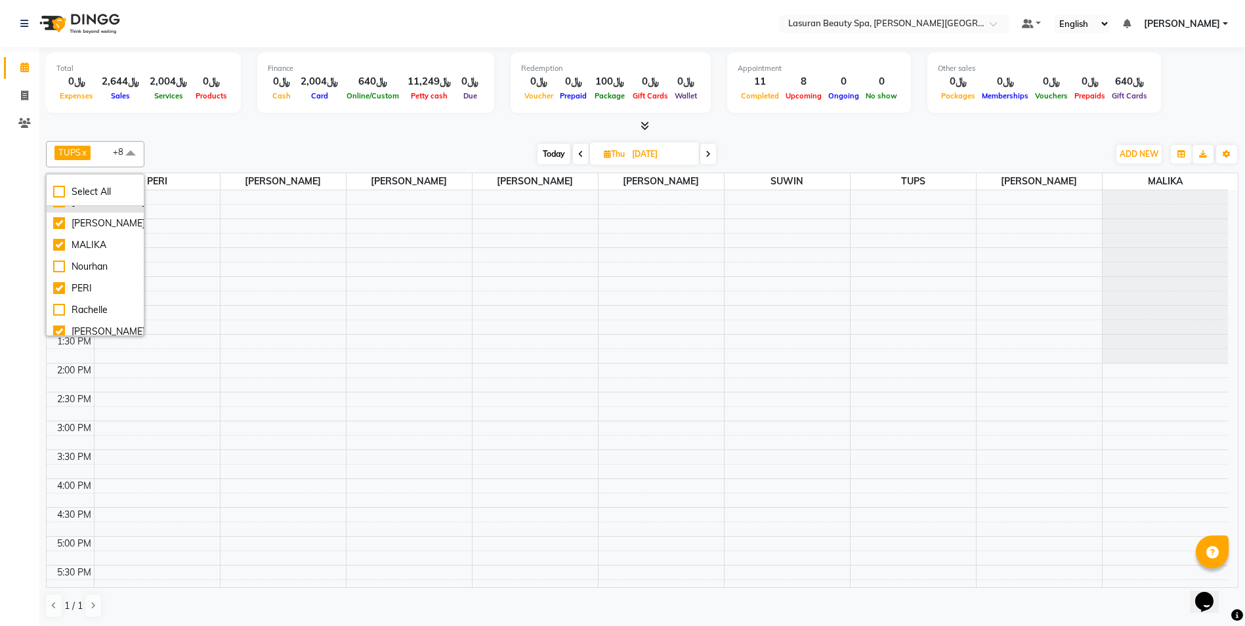
scroll to position [282, 0]
click at [88, 230] on div "[PERSON_NAME][DATE]" at bounding box center [95, 216] width 84 height 28
checkbox input "true"
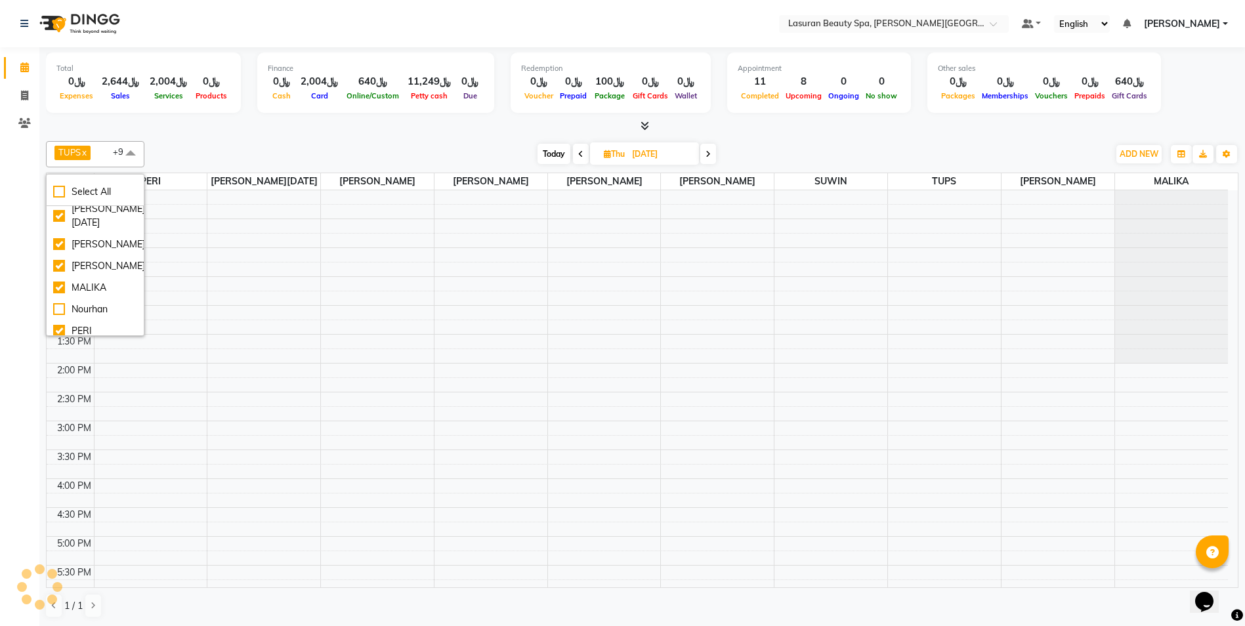
click at [87, 194] on div "HACER AKBAY" at bounding box center [95, 188] width 84 height 14
checkbox input "true"
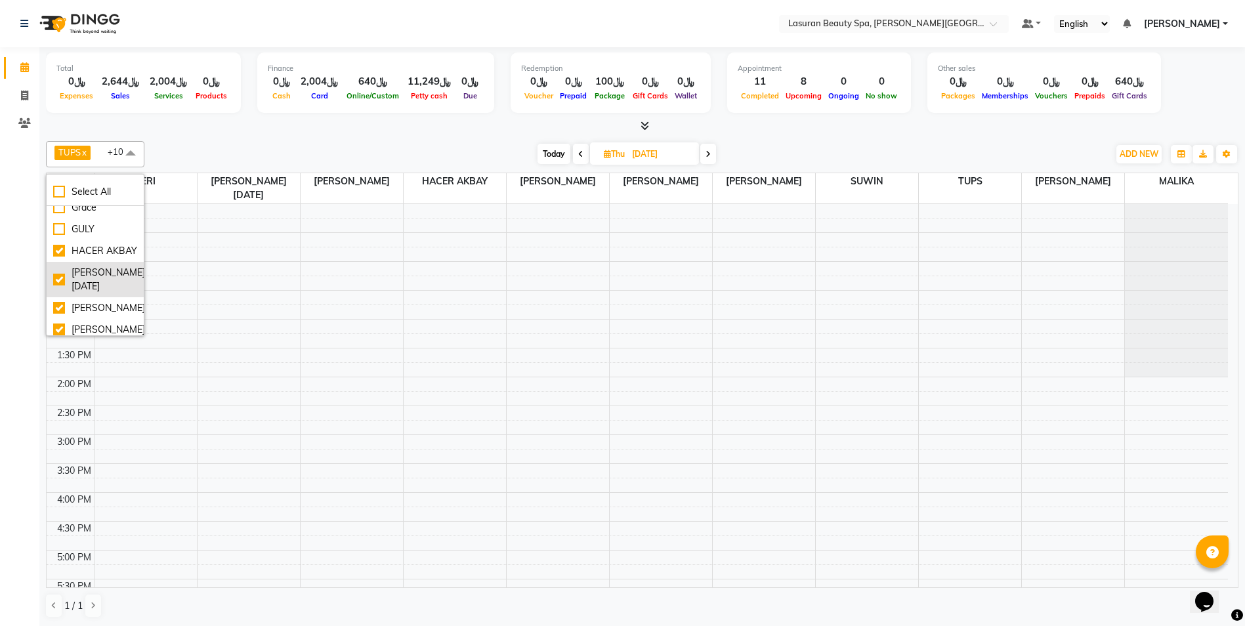
scroll to position [216, 0]
click at [81, 238] on div "GULY" at bounding box center [95, 231] width 84 height 14
checkbox input "true"
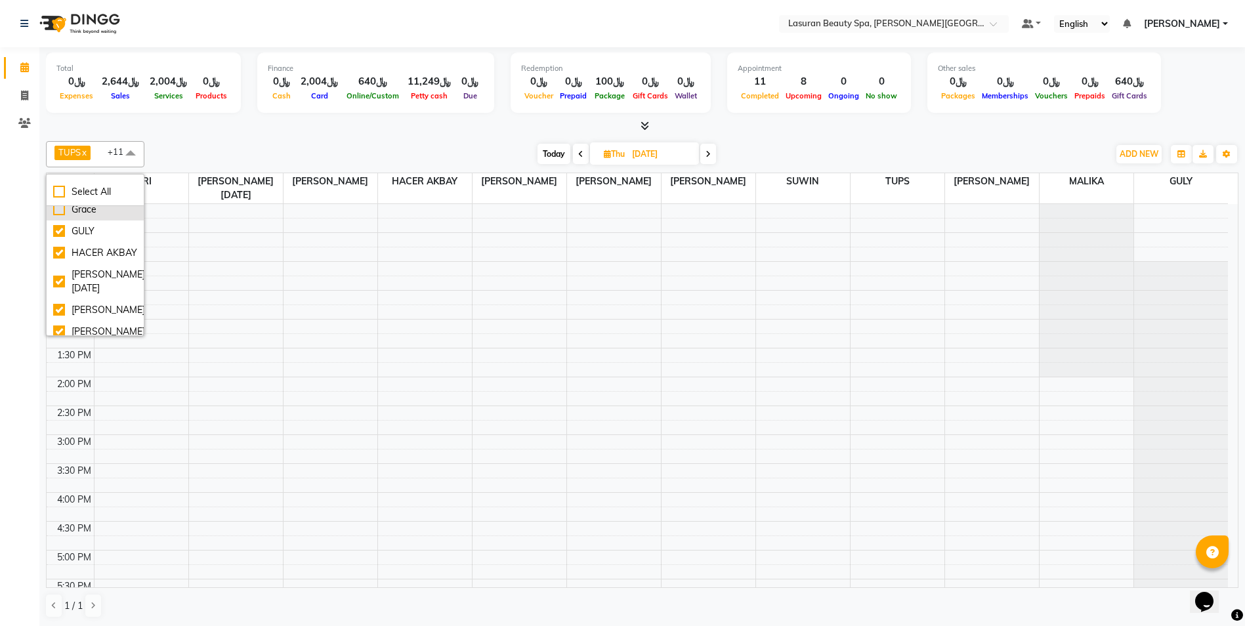
click at [82, 217] on div "Grace" at bounding box center [95, 210] width 84 height 14
checkbox input "true"
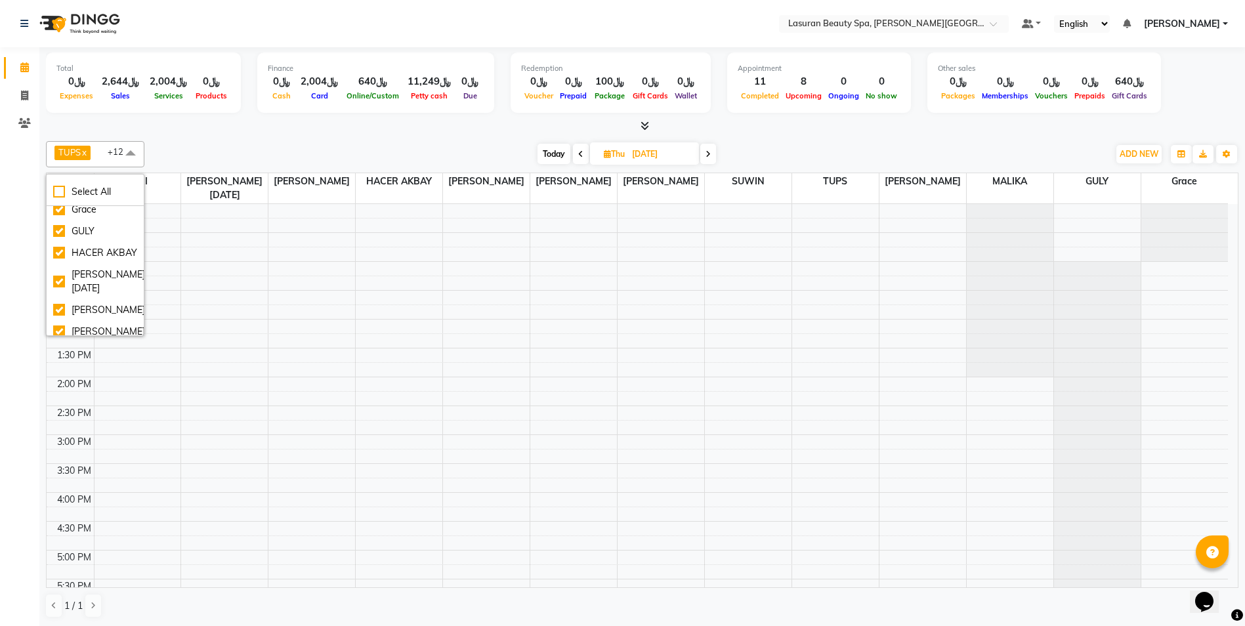
click at [85, 195] on div "ELMA LAGRIMAS" at bounding box center [95, 181] width 84 height 28
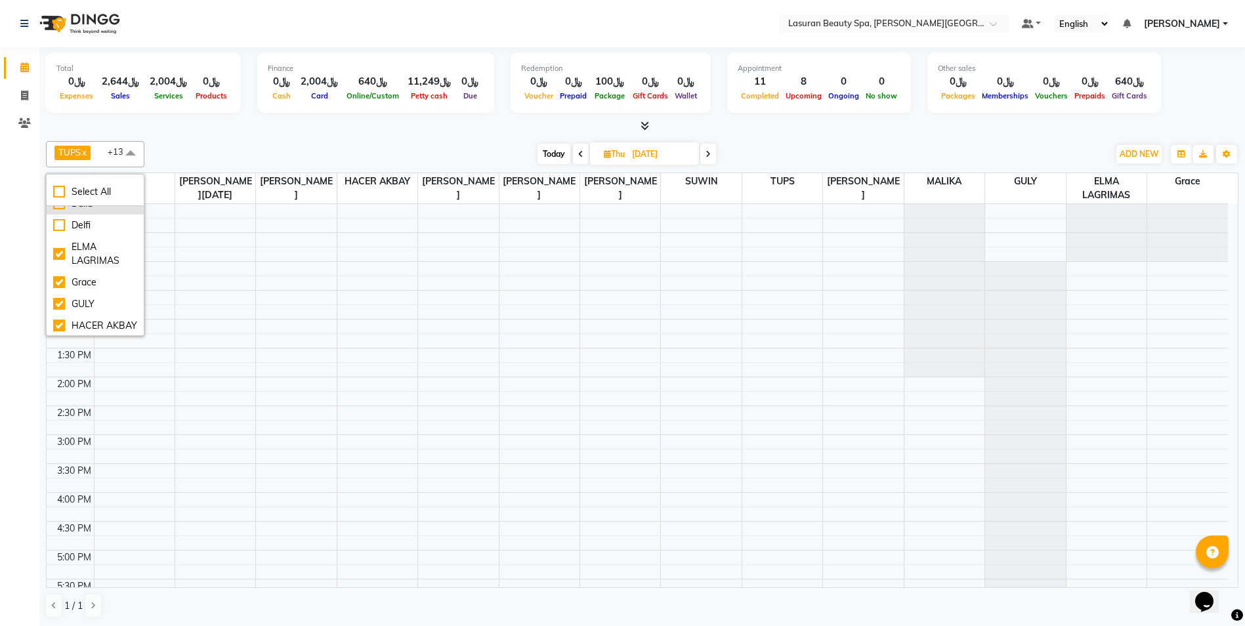
scroll to position [150, 0]
click at [86, 261] on div "ELMA LAGRIMAS" at bounding box center [95, 247] width 84 height 28
checkbox input "false"
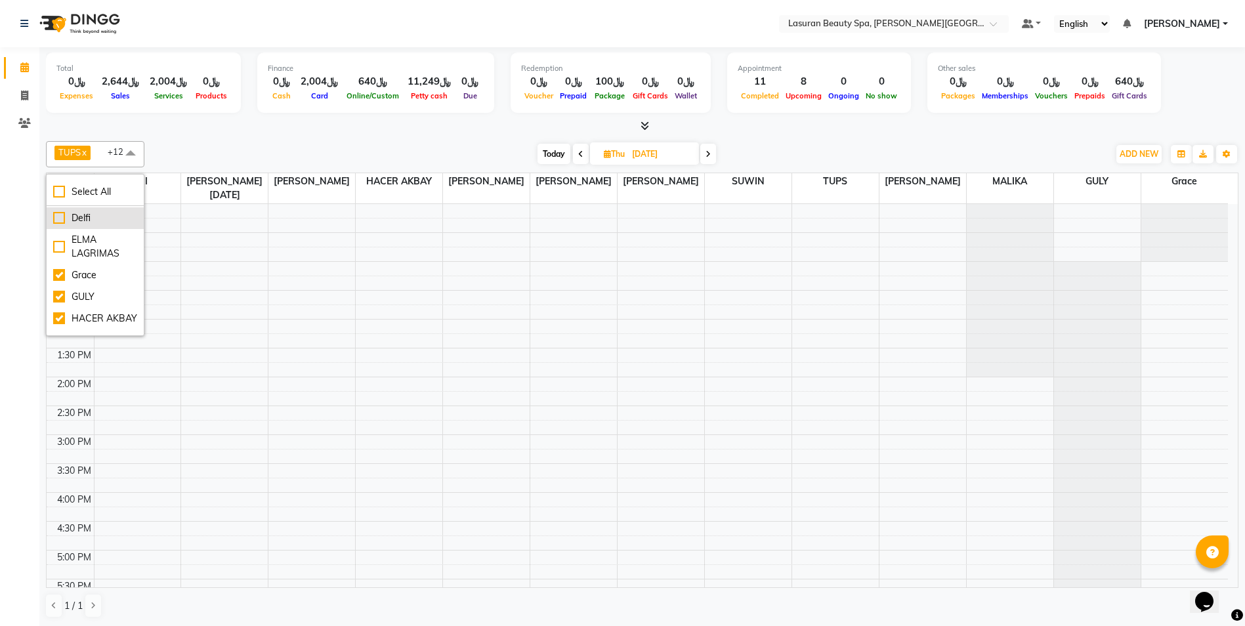
click at [79, 225] on div "Delfi" at bounding box center [95, 218] width 84 height 14
checkbox input "true"
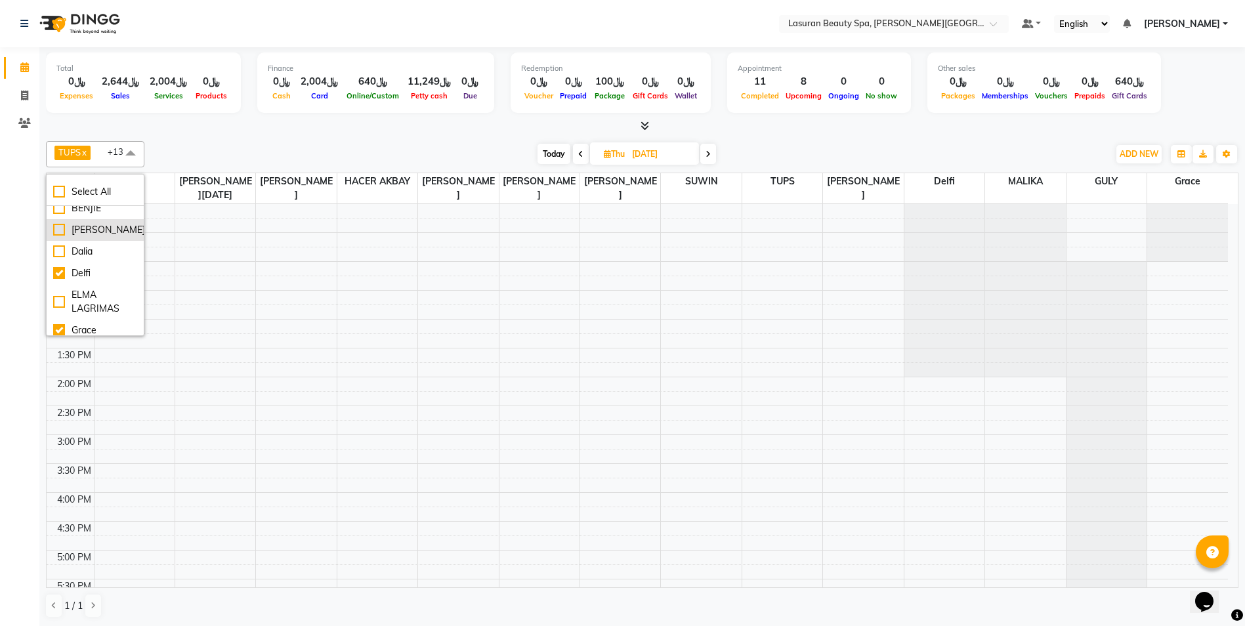
scroll to position [85, 0]
click at [90, 247] on div "[PERSON_NAME]" at bounding box center [95, 241] width 84 height 14
checkbox input "true"
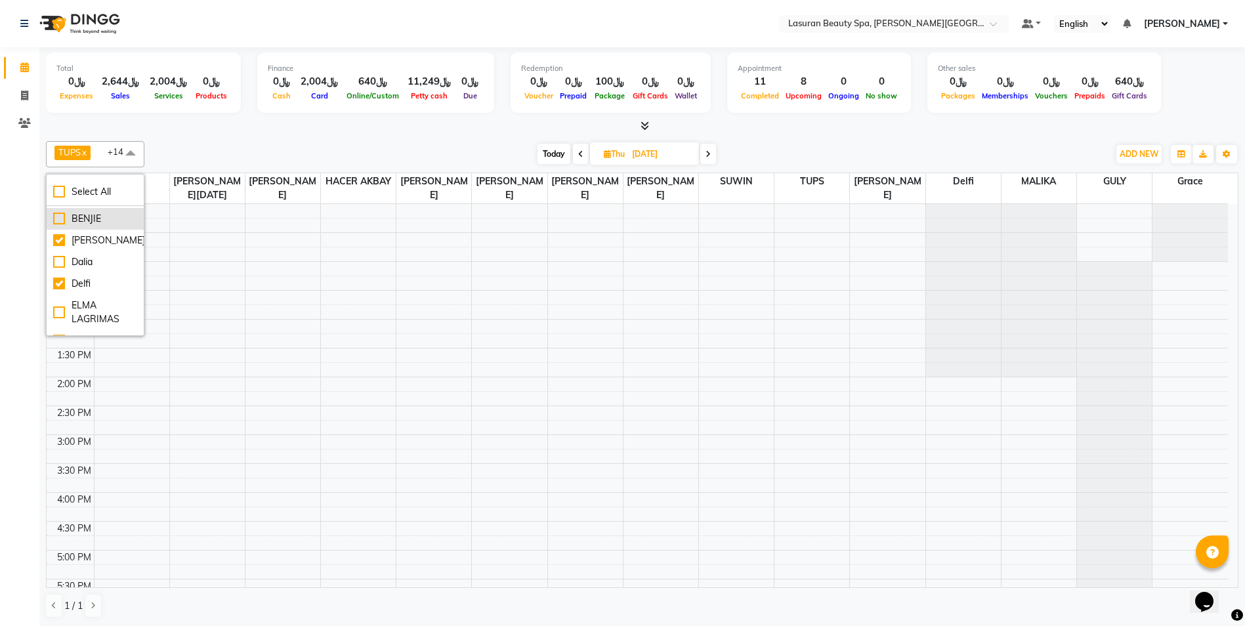
click at [77, 226] on div "BENJIE" at bounding box center [95, 219] width 84 height 14
checkbox input "true"
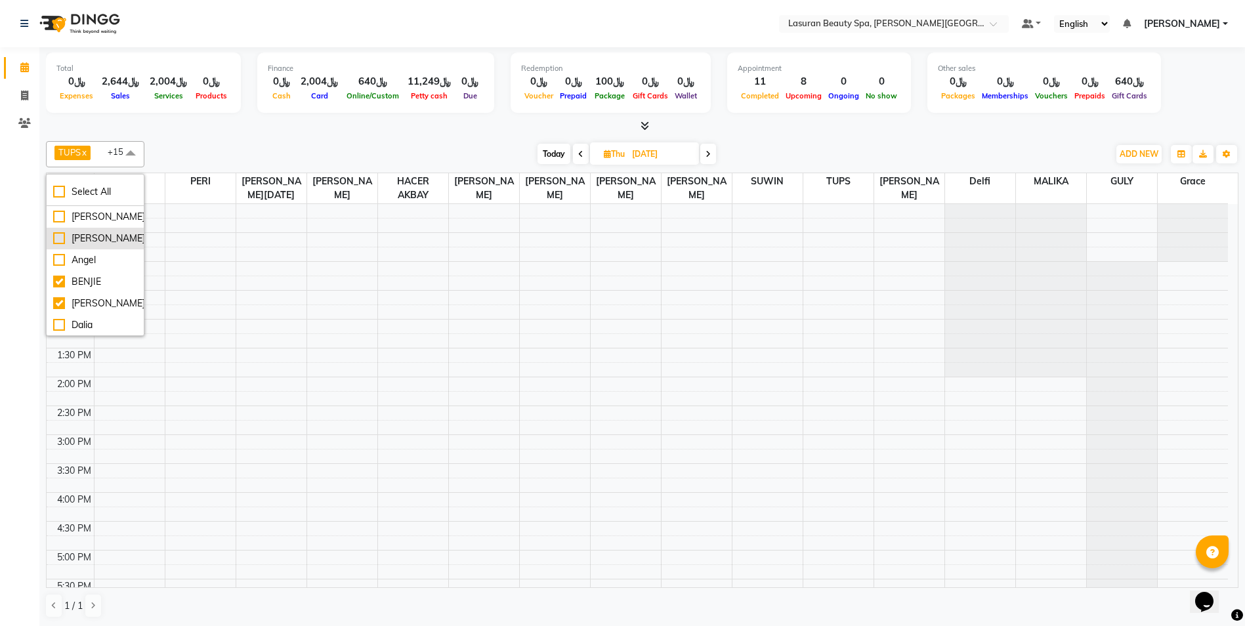
scroll to position [19, 0]
click at [87, 248] on div "[PERSON_NAME]" at bounding box center [95, 241] width 84 height 14
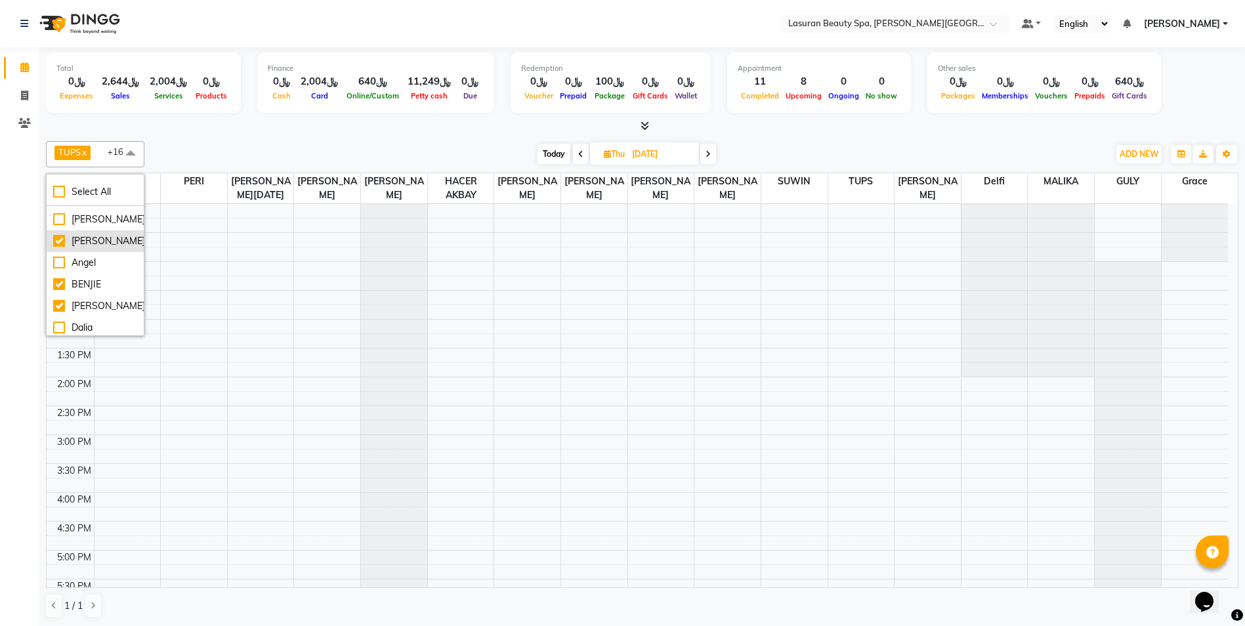
click at [87, 248] on div "[PERSON_NAME]" at bounding box center [95, 241] width 84 height 14
checkbox input "false"
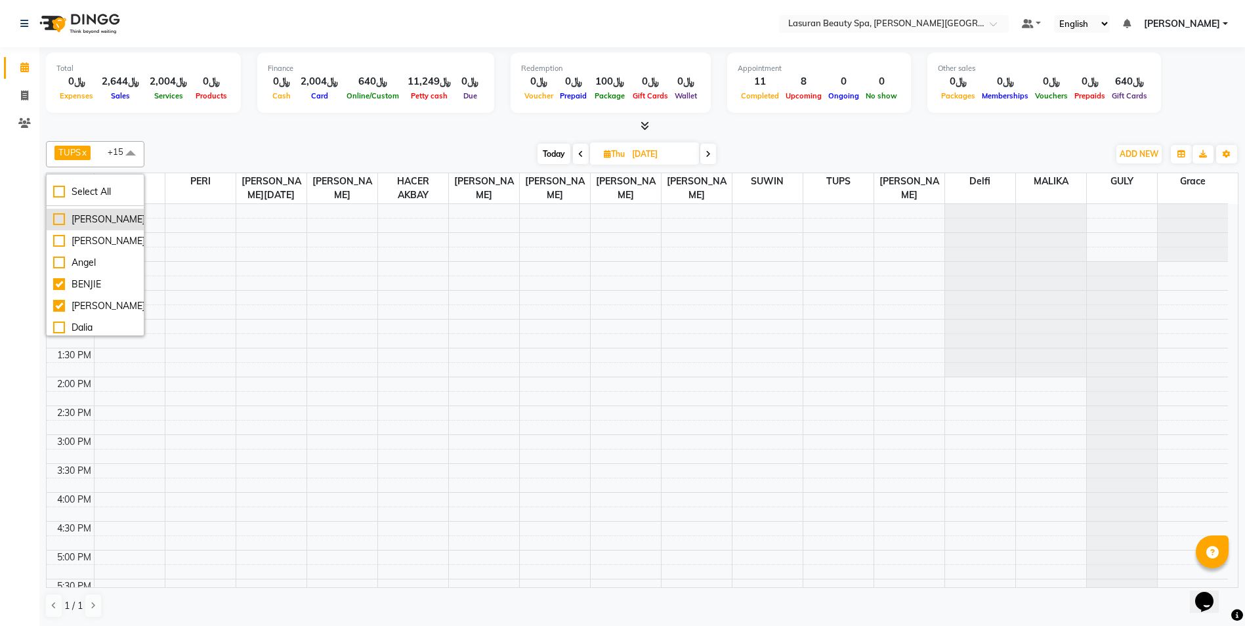
click at [93, 226] on div "[PERSON_NAME]" at bounding box center [95, 220] width 84 height 14
checkbox input "true"
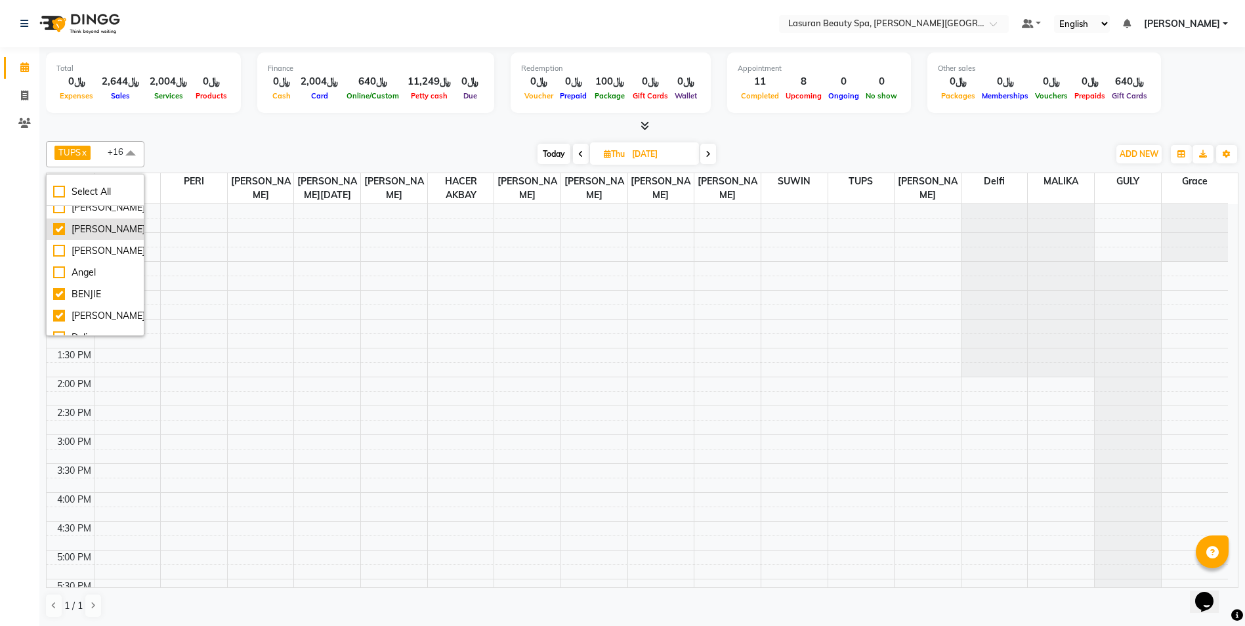
scroll to position [0, 0]
click at [84, 224] on div "[PERSON_NAME]" at bounding box center [95, 217] width 84 height 14
checkbox input "true"
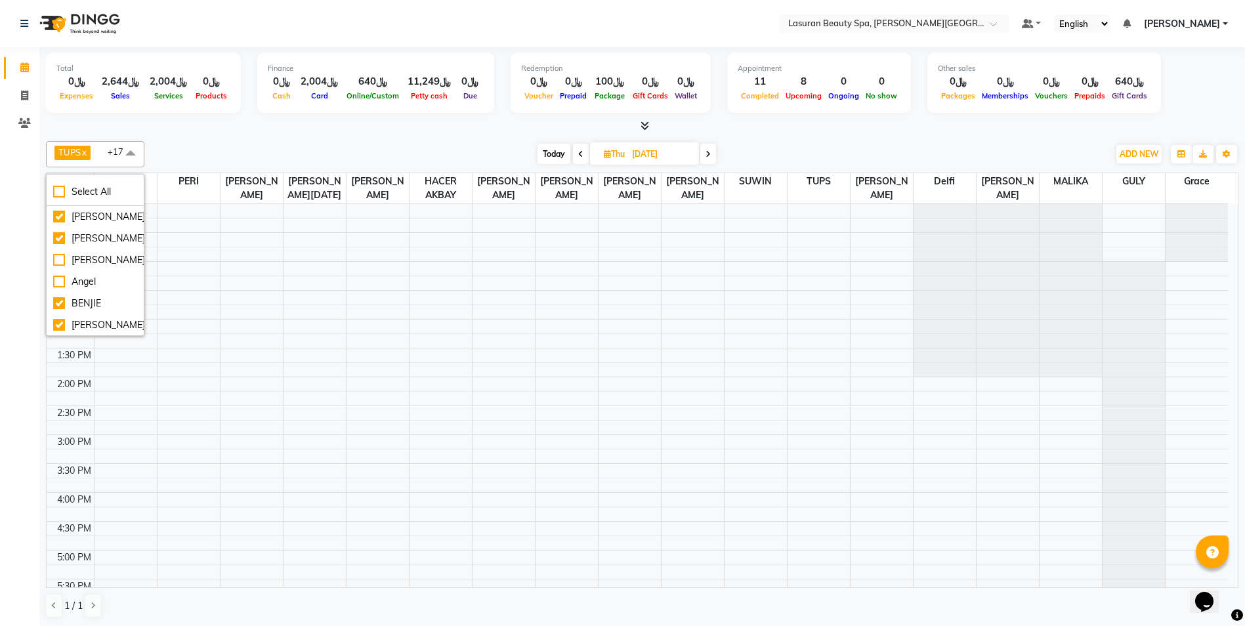
click at [138, 156] on span at bounding box center [130, 153] width 26 height 25
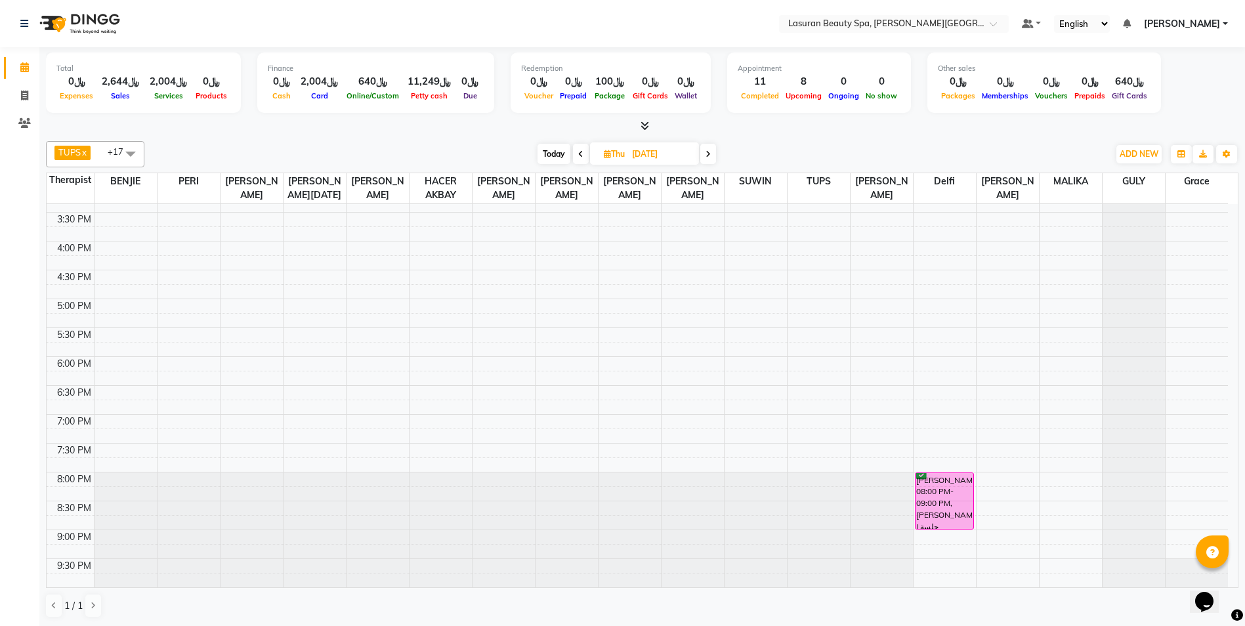
scroll to position [1, 0]
drag, startPoint x: 945, startPoint y: 197, endPoint x: 1101, endPoint y: 186, distance: 157.2
click at [1101, 186] on tr "Therapist [PERSON_NAME] [PERSON_NAME] Kouraichy [PERSON_NAME][DATE] SATO HACER …" at bounding box center [638, 188] width 1182 height 31
click at [890, 132] on div at bounding box center [642, 126] width 1193 height 14
click at [135, 158] on span at bounding box center [130, 152] width 26 height 25
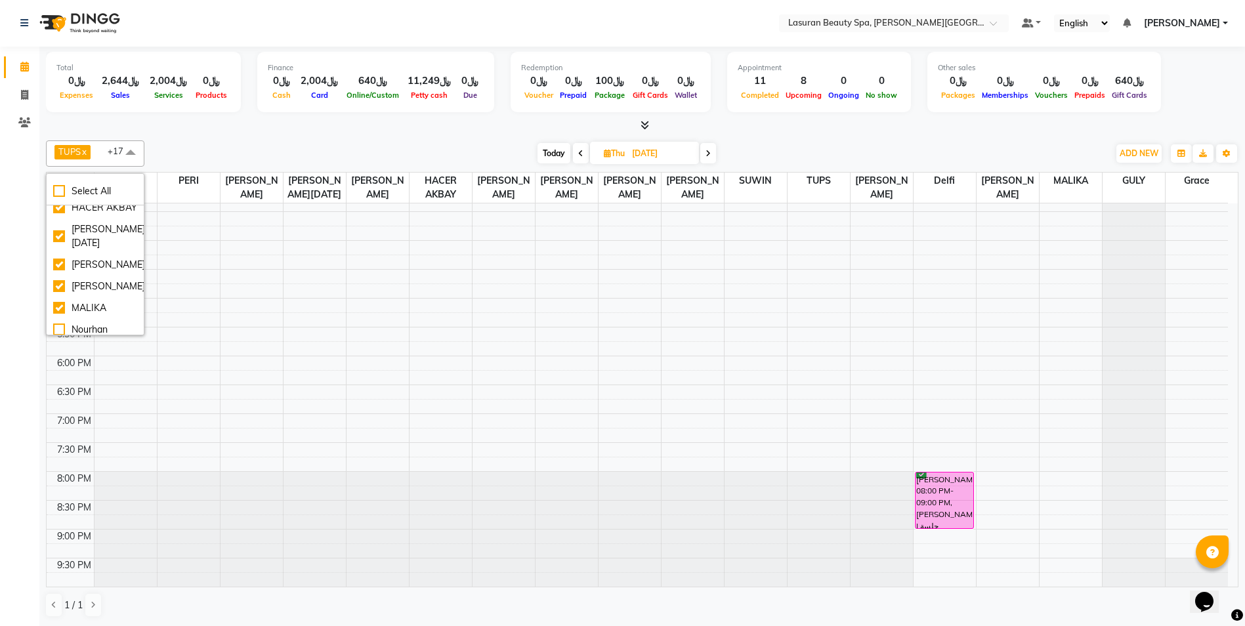
scroll to position [263, 0]
click at [79, 213] on div "HACER AKBAY" at bounding box center [95, 206] width 84 height 14
checkbox input "false"
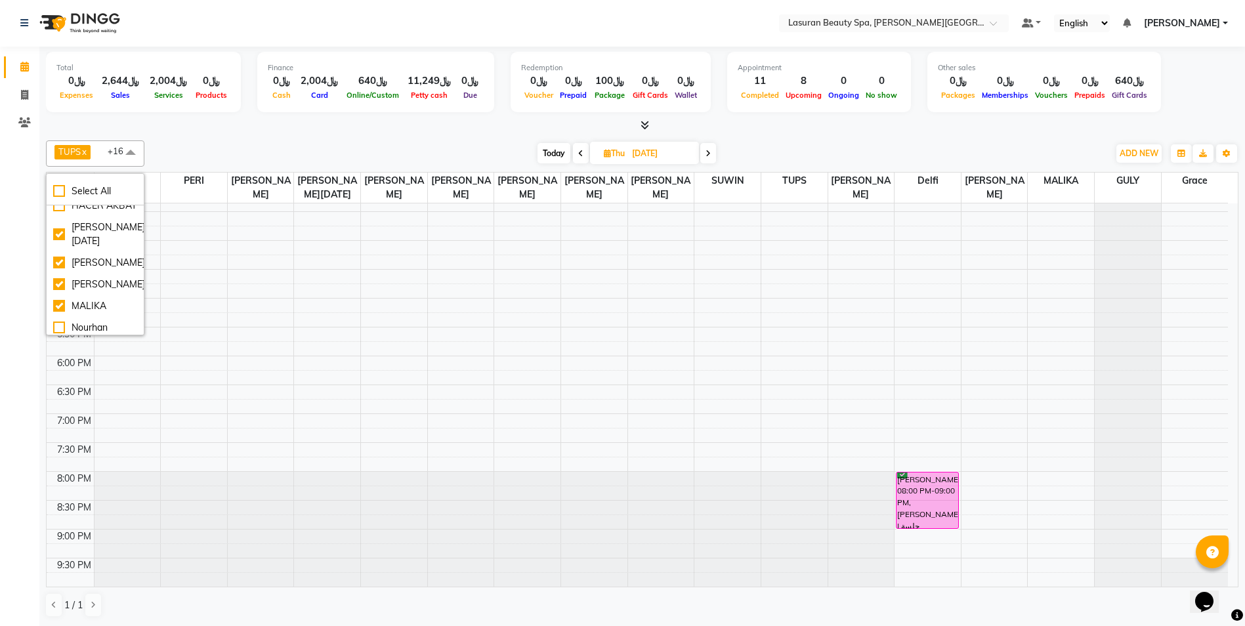
click at [318, 137] on div "TUPS x [PERSON_NAME] x [PERSON_NAME] x [PERSON_NAME] x PERI x [PERSON_NAME] x […" at bounding box center [642, 379] width 1193 height 488
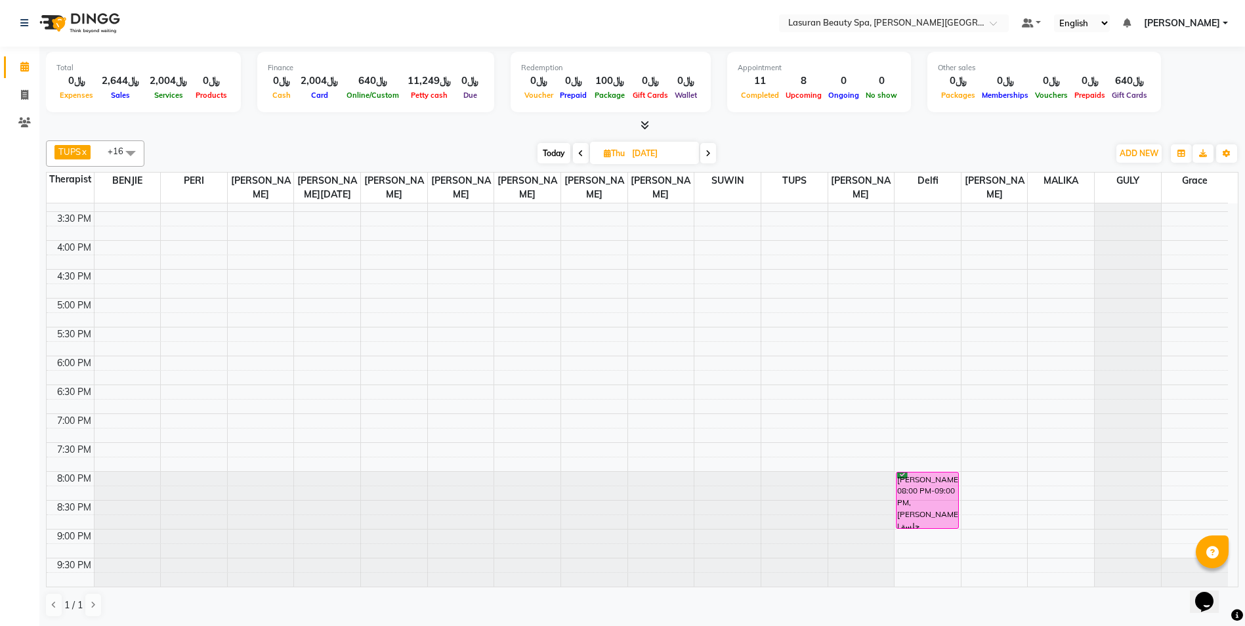
click at [710, 150] on icon at bounding box center [708, 154] width 5 height 8
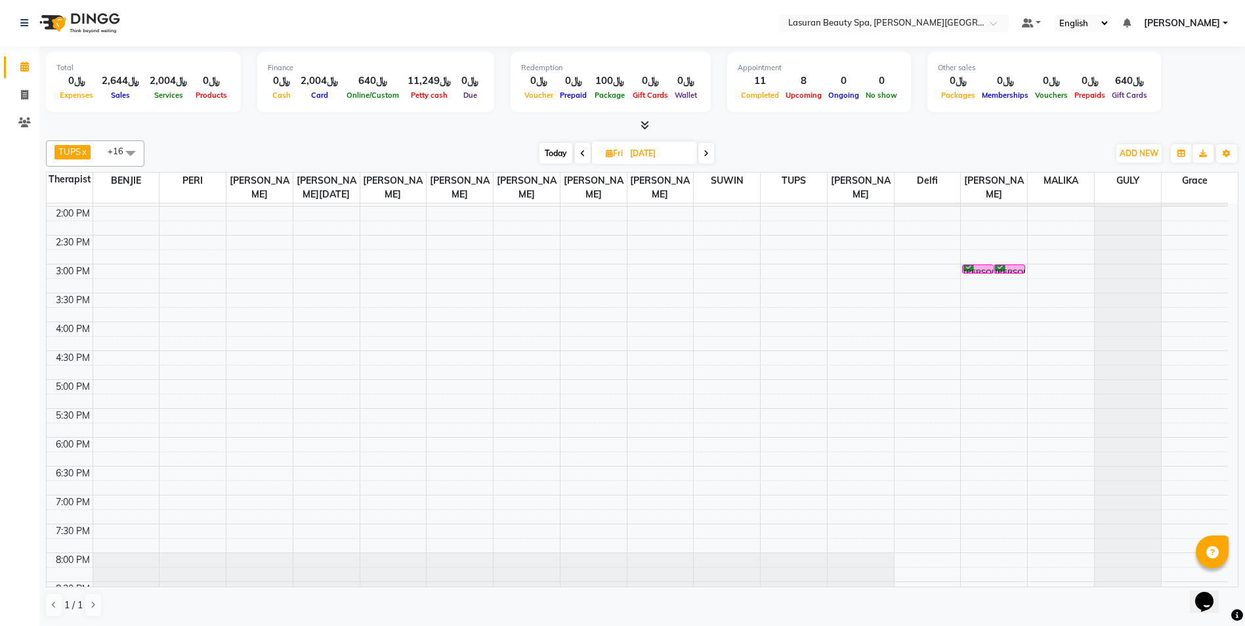
scroll to position [0, 0]
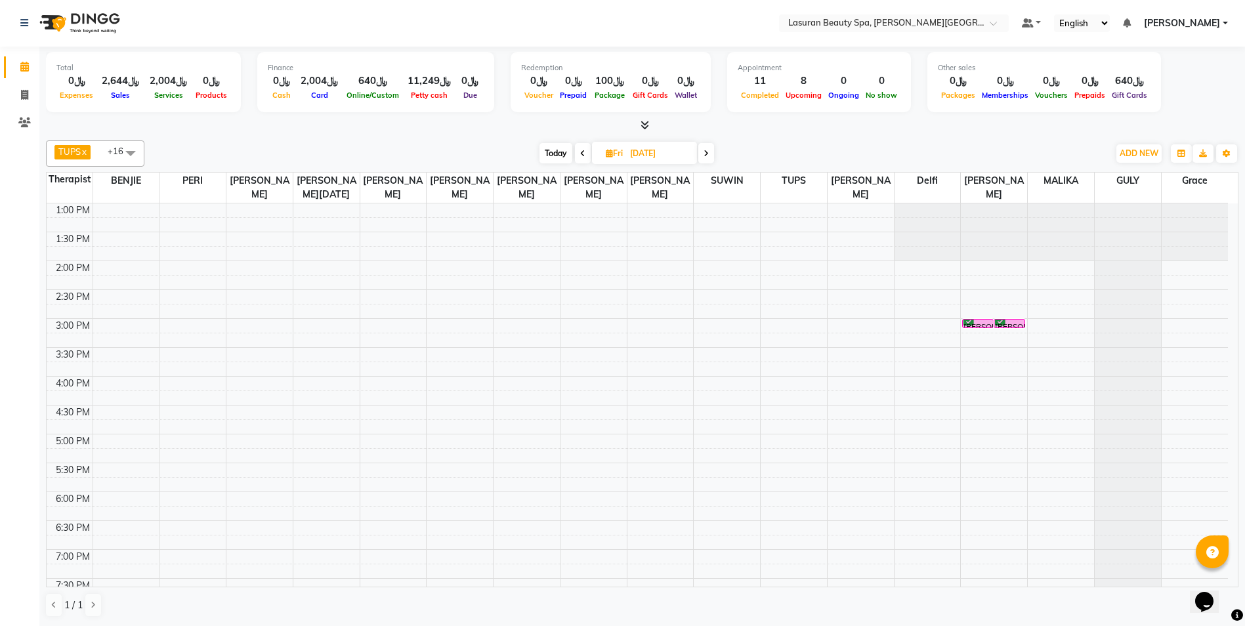
click at [713, 159] on span at bounding box center [706, 153] width 16 height 20
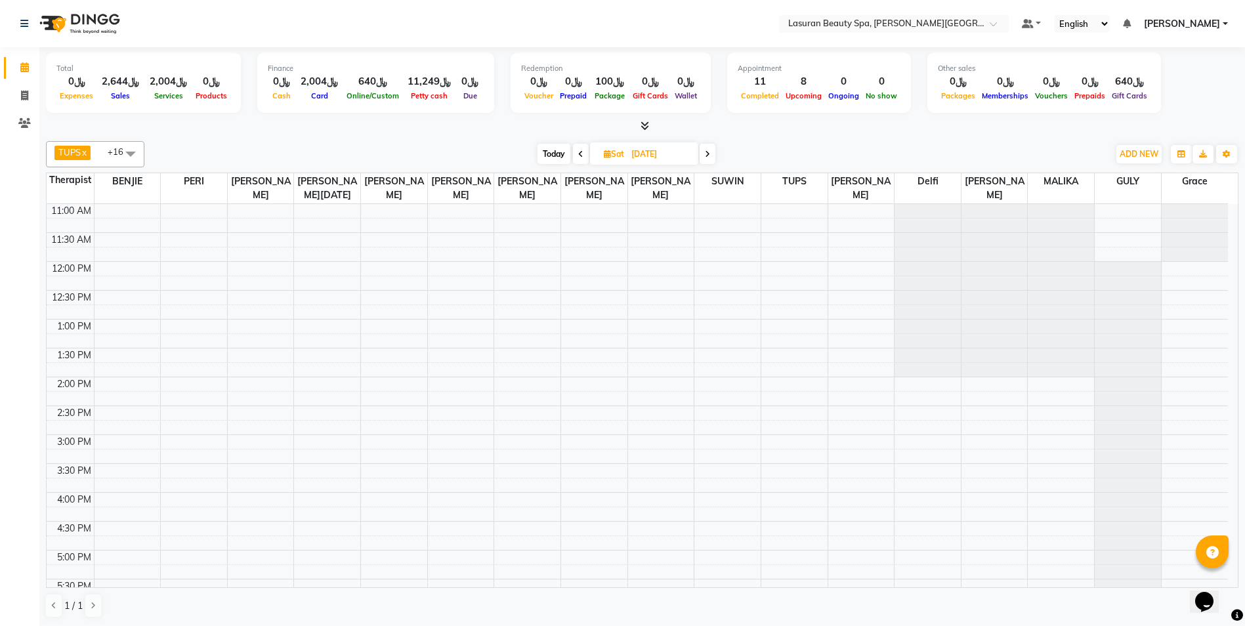
click at [545, 163] on span "Today" at bounding box center [554, 154] width 33 height 20
type input "[DATE]"
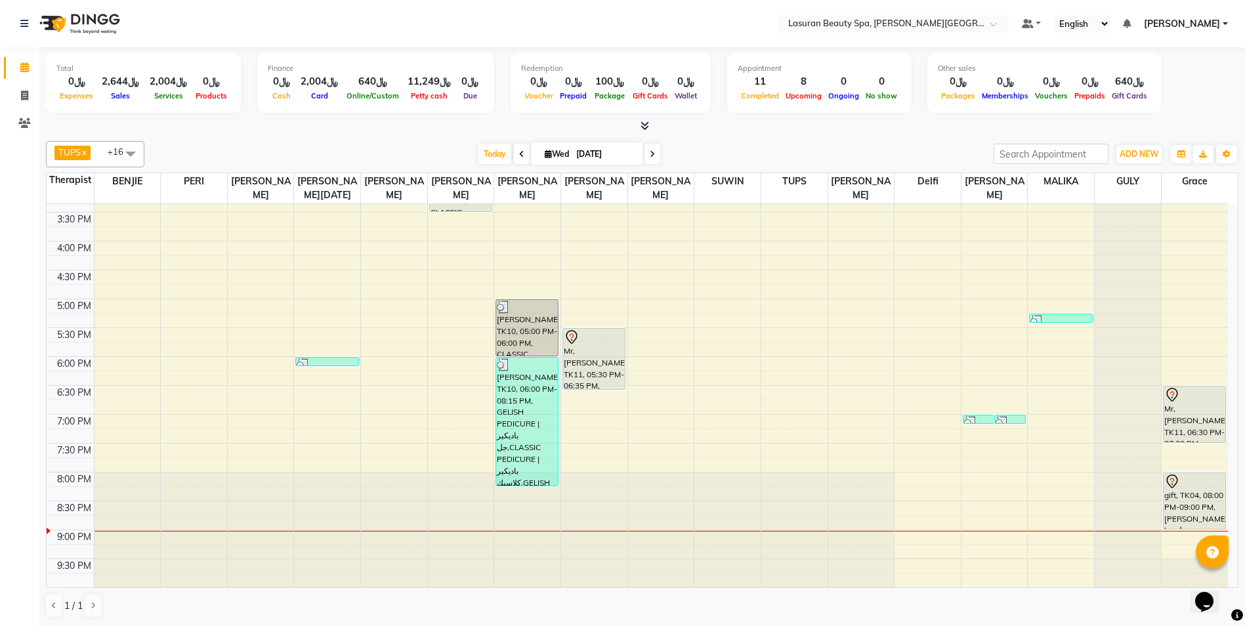
scroll to position [1, 0]
click at [494, 154] on span "Today" at bounding box center [495, 153] width 33 height 20
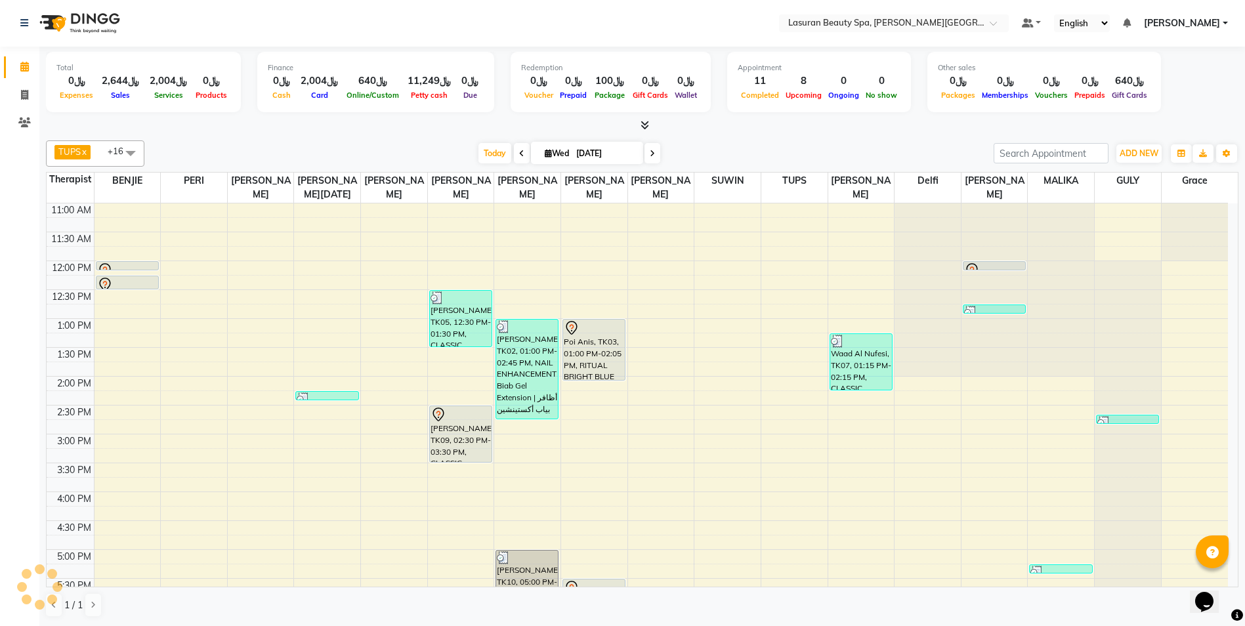
scroll to position [251, 0]
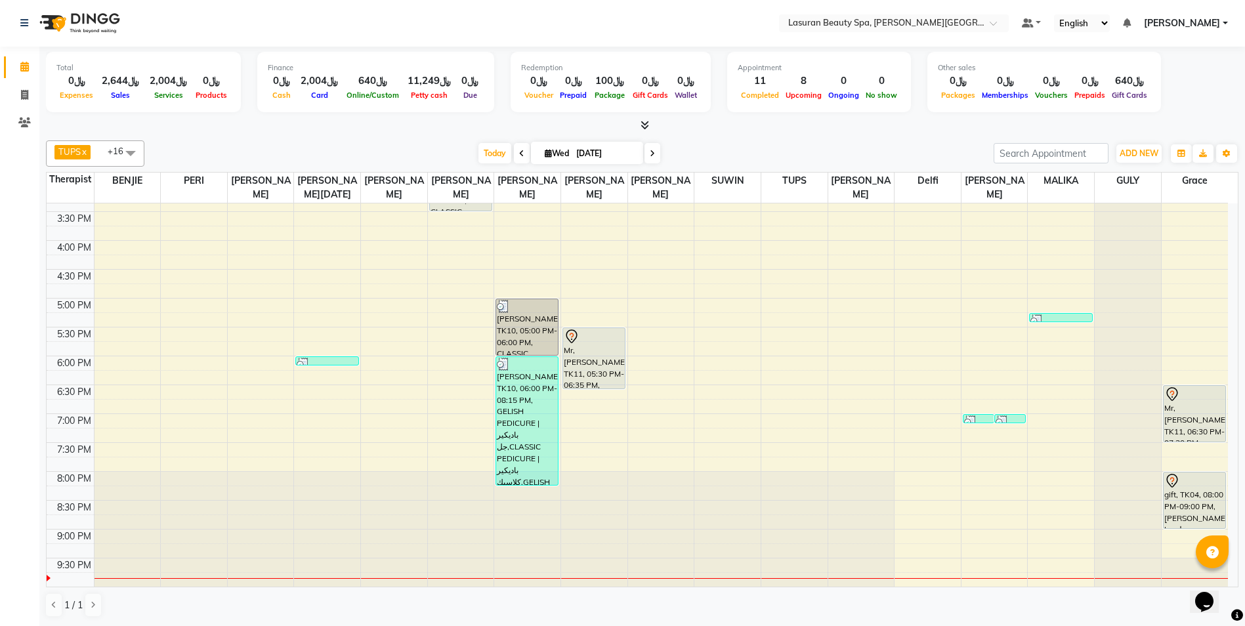
click at [1226, 23] on link "[PERSON_NAME]" at bounding box center [1186, 23] width 84 height 14
click at [1168, 92] on link "Sign out" at bounding box center [1161, 89] width 120 height 20
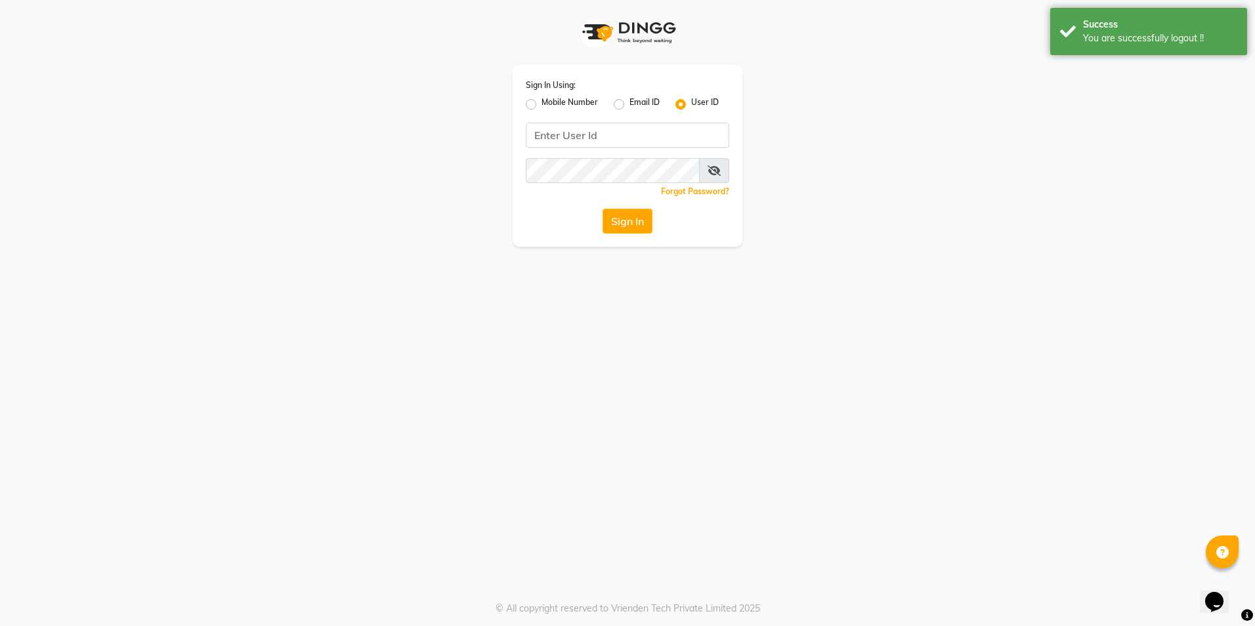
type input "[PERSON_NAME][EMAIL_ADDRESS][DOMAIN_NAME]"
